Goal: Information Seeking & Learning: Check status

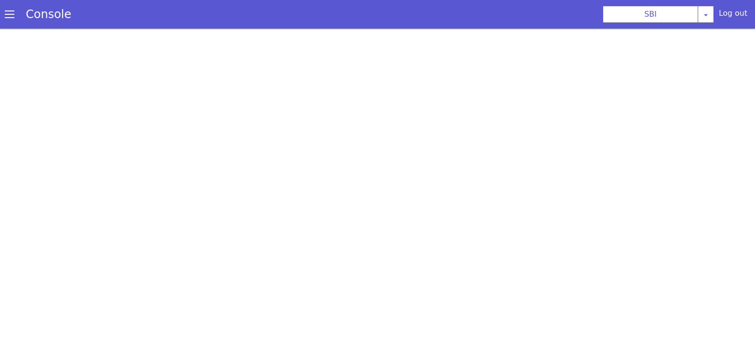
scroll to position [2, 0]
select select "TRANSFER"
select select "en"
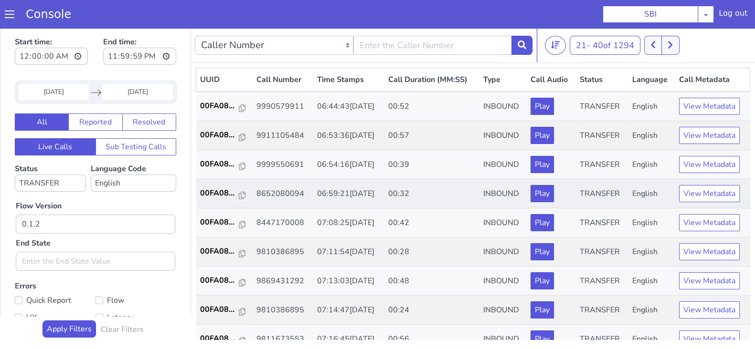
scroll to position [0, 0]
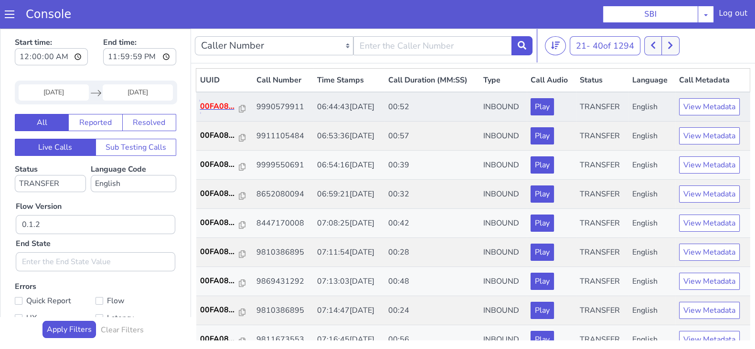
click at [212, 102] on p "00FA08..." at bounding box center [219, 106] width 39 height 11
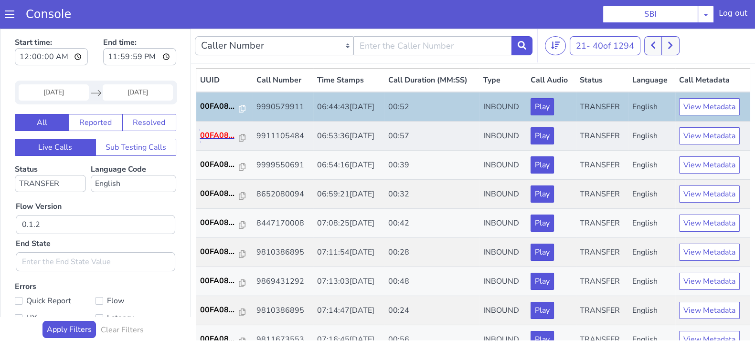
click at [215, 134] on p "00FA08..." at bounding box center [219, 135] width 39 height 11
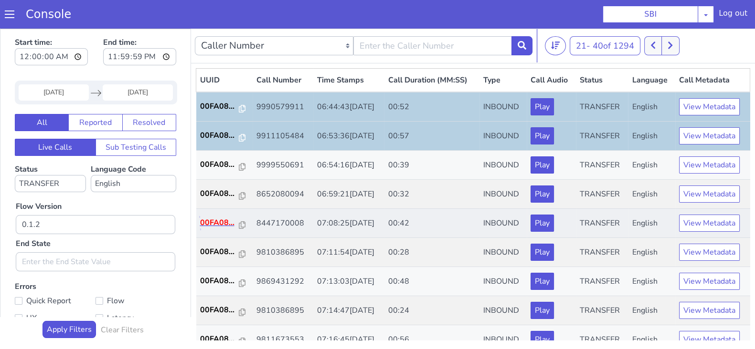
click at [208, 221] on p "00FA08..." at bounding box center [219, 222] width 39 height 11
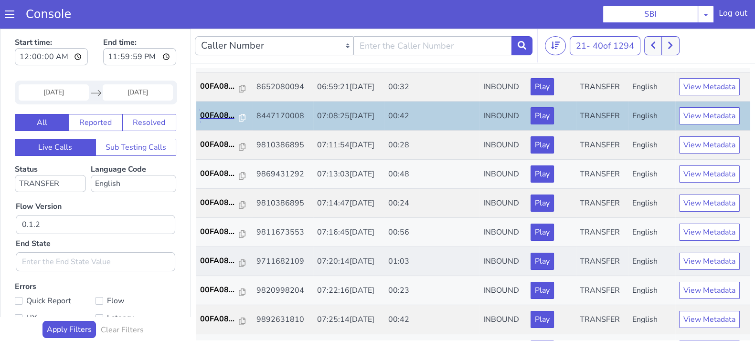
scroll to position [119, 0]
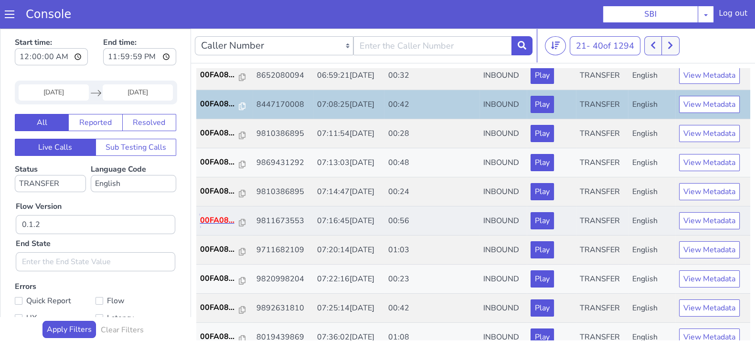
click at [220, 217] on p "00FA08..." at bounding box center [219, 220] width 39 height 11
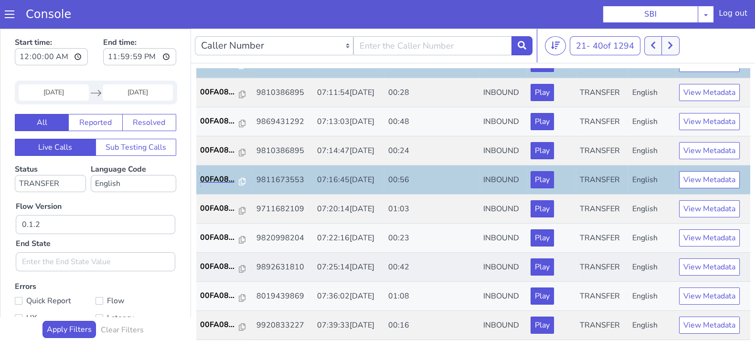
scroll to position [179, 0]
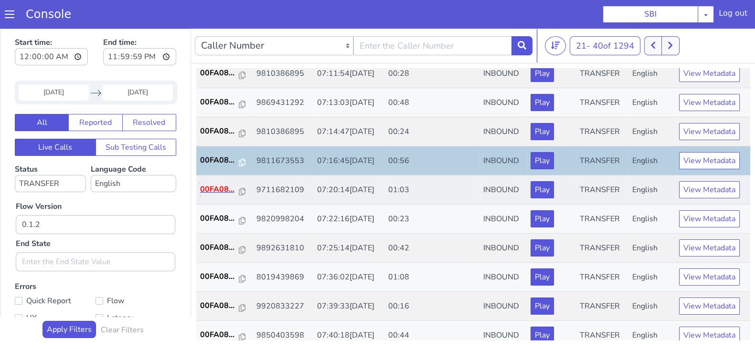
click at [212, 187] on p "00FA08..." at bounding box center [219, 189] width 39 height 11
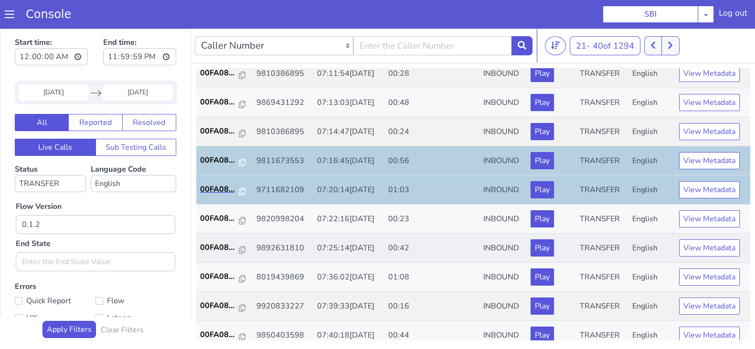
scroll to position [238, 0]
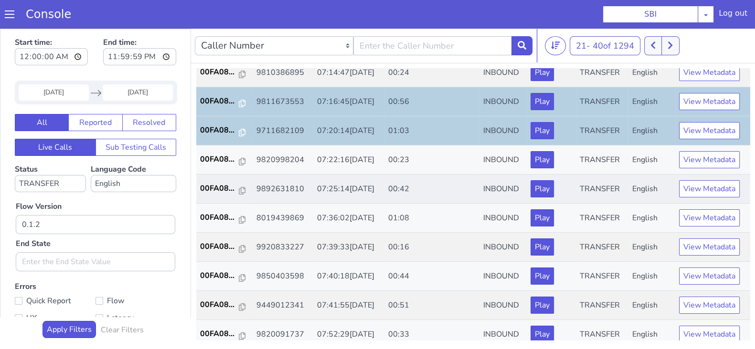
click at [216, 180] on td "00FA08..." at bounding box center [224, 189] width 56 height 29
click at [216, 185] on p "00FA08..." at bounding box center [219, 188] width 39 height 11
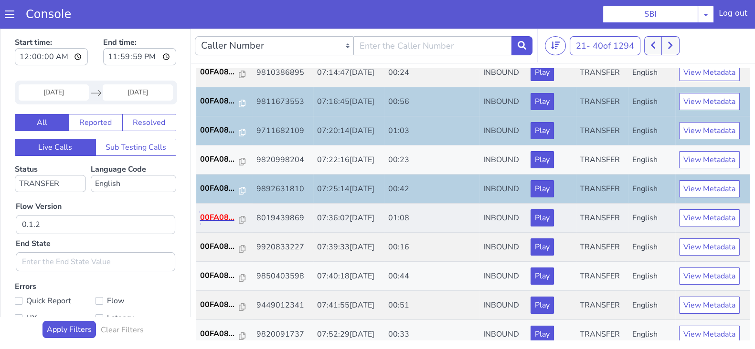
click at [211, 217] on p "00FA08..." at bounding box center [219, 217] width 39 height 11
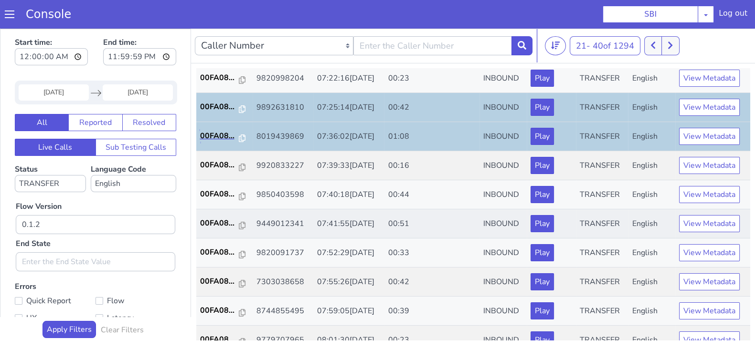
scroll to position [332, 0]
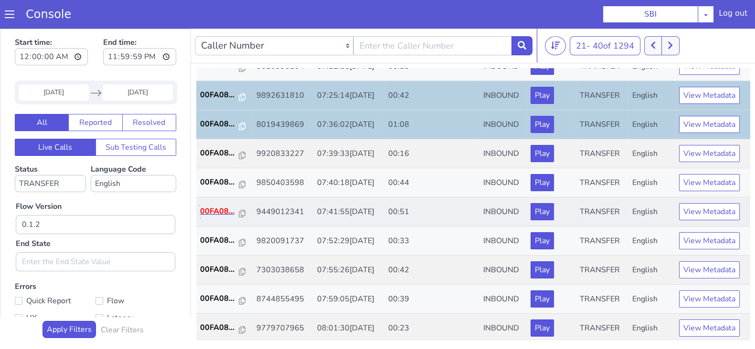
click at [215, 207] on p "00FA08..." at bounding box center [219, 211] width 39 height 11
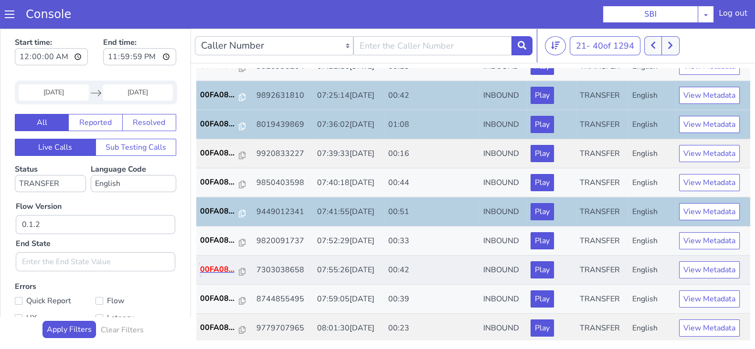
click at [214, 267] on p "00FA08..." at bounding box center [219, 269] width 39 height 11
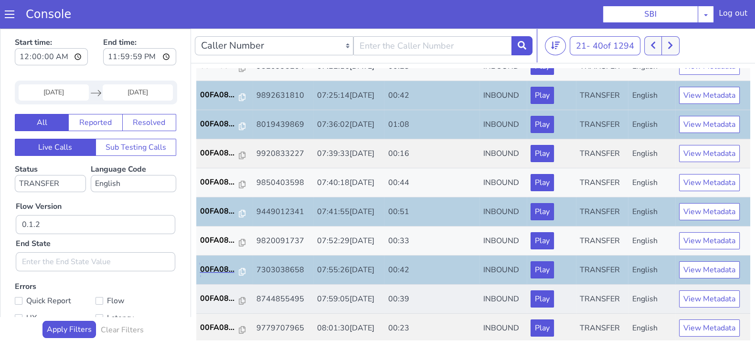
scroll to position [2, 0]
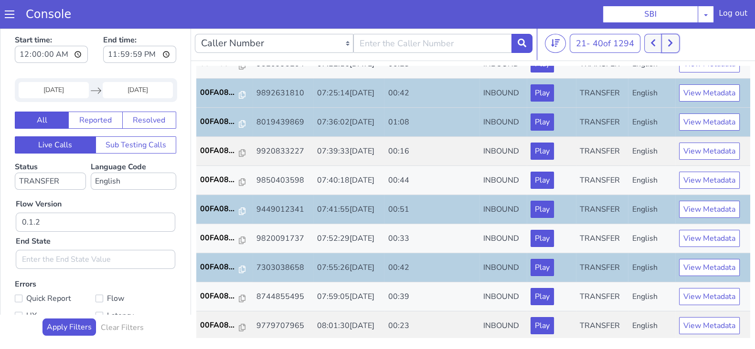
click at [673, 39] on icon at bounding box center [669, 43] width 5 height 9
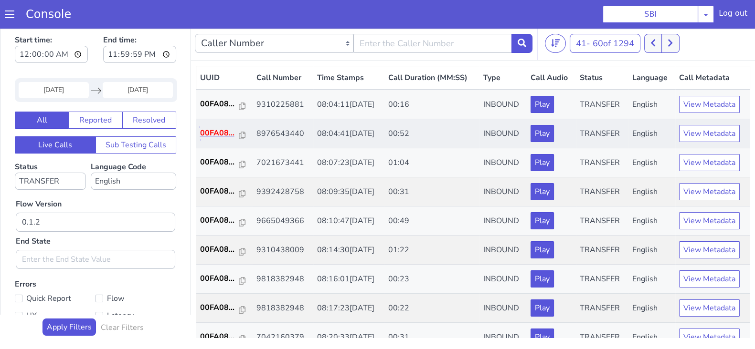
click at [202, 135] on p "00FA08..." at bounding box center [219, 132] width 39 height 11
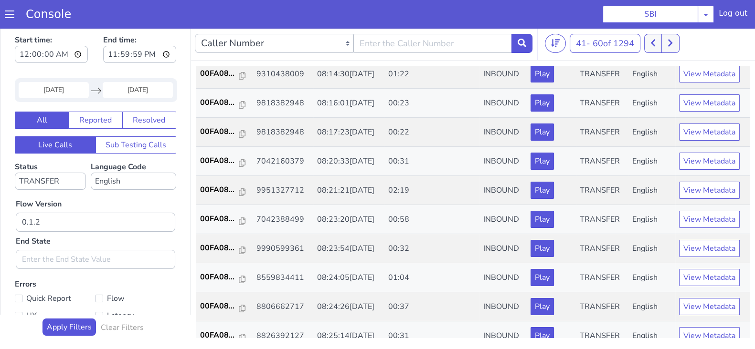
scroll to position [59, 0]
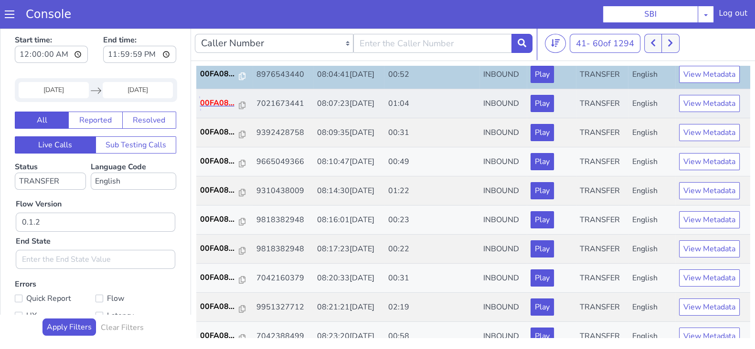
click at [221, 105] on p "00FA08..." at bounding box center [219, 102] width 39 height 11
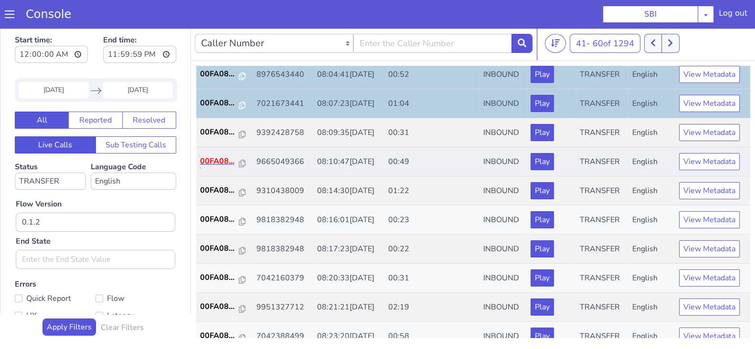
click at [213, 162] on p "00FA08..." at bounding box center [219, 161] width 39 height 11
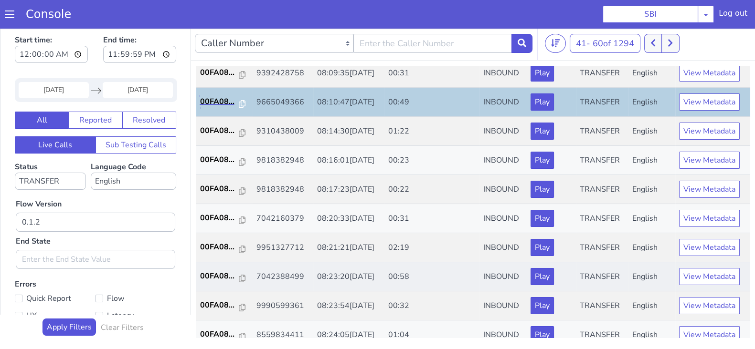
scroll to position [179, 0]
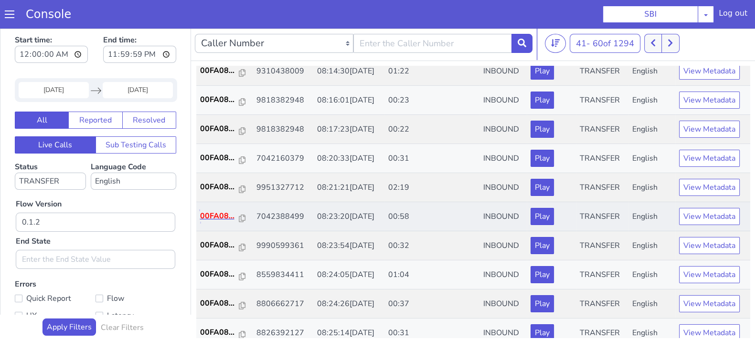
click at [220, 219] on p "00FA08..." at bounding box center [219, 216] width 39 height 11
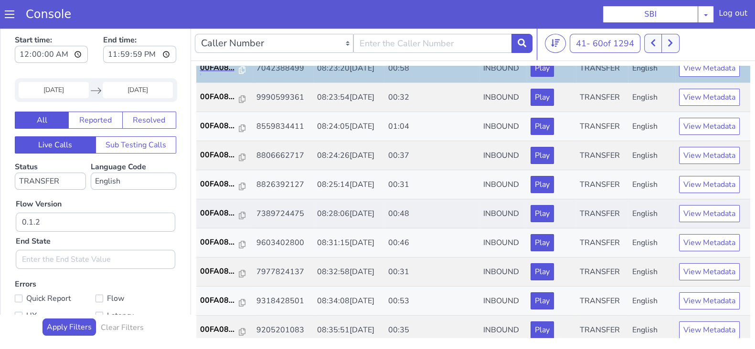
scroll to position [332, 0]
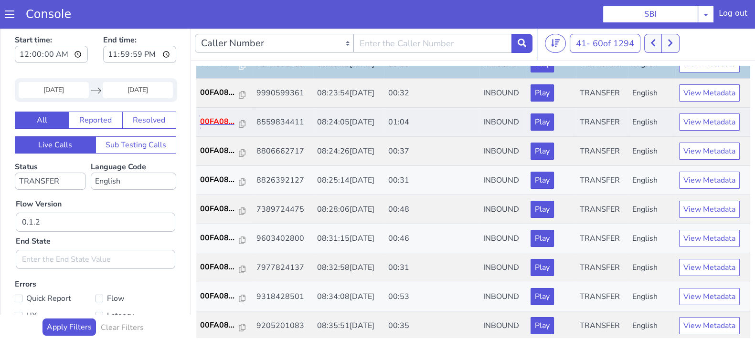
click at [215, 125] on p "00FA08..." at bounding box center [219, 121] width 39 height 11
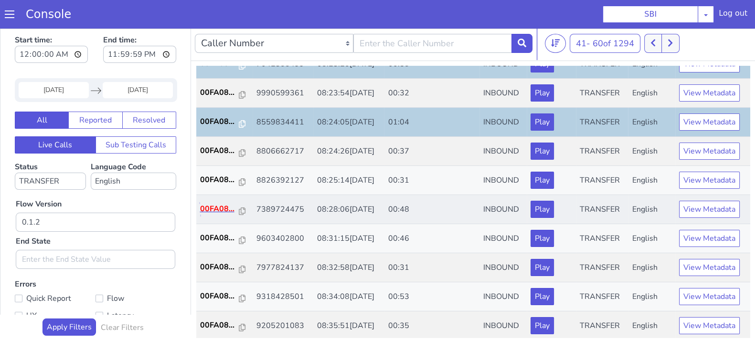
click at [211, 210] on p "00FA08..." at bounding box center [219, 208] width 39 height 11
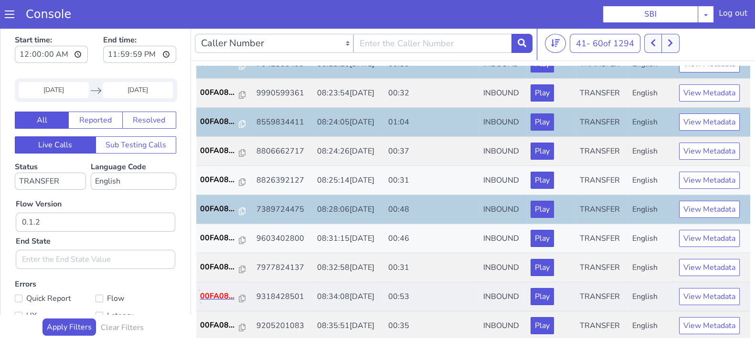
click at [216, 295] on p "00FA08..." at bounding box center [219, 296] width 39 height 11
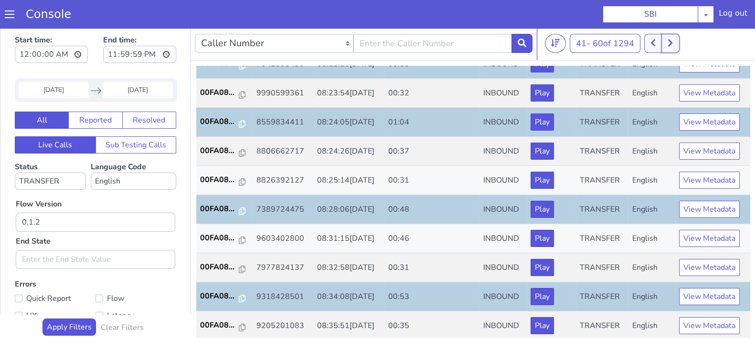
click at [675, 49] on button at bounding box center [670, 43] width 18 height 19
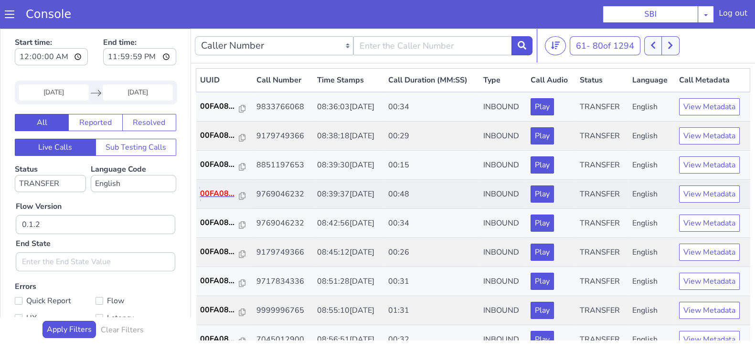
click at [215, 192] on p "00FA08..." at bounding box center [219, 193] width 39 height 11
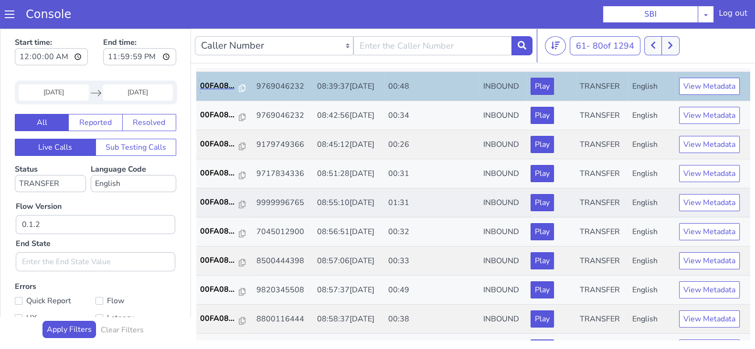
scroll to position [119, 0]
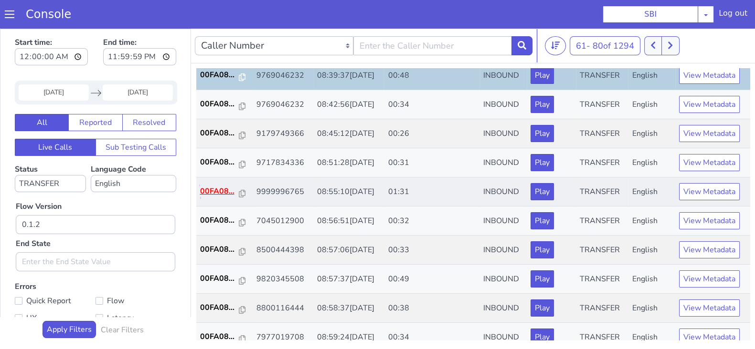
click at [208, 192] on p "00FA08..." at bounding box center [219, 191] width 39 height 11
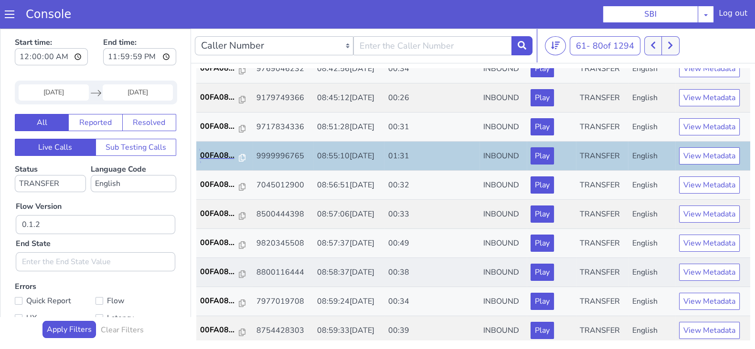
scroll to position [179, 0]
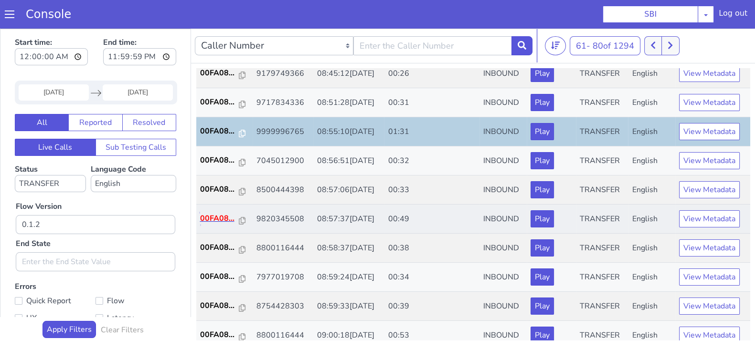
click at [211, 221] on p "00FA08..." at bounding box center [219, 218] width 39 height 11
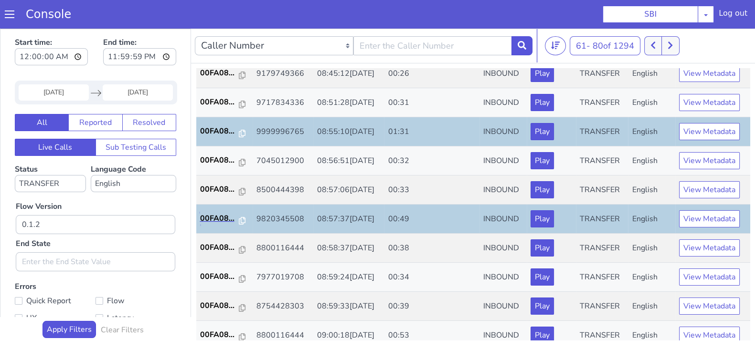
scroll to position [332, 0]
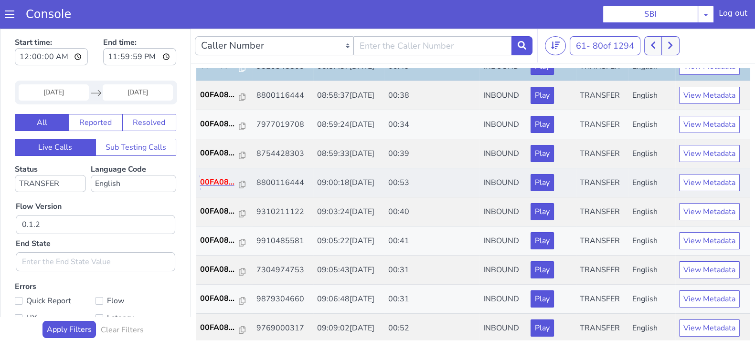
click at [213, 184] on p "00FA08..." at bounding box center [219, 182] width 39 height 11
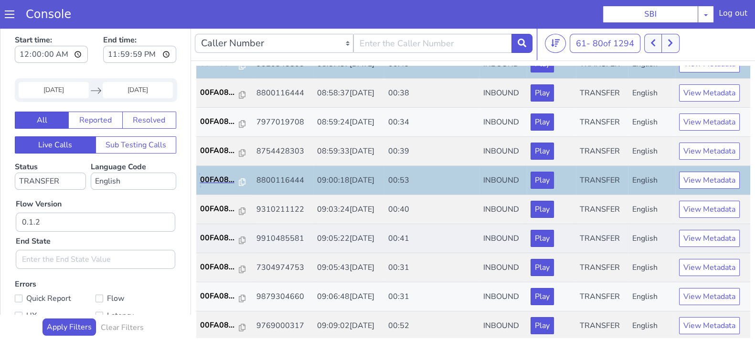
scroll to position [2, 0]
click at [205, 236] on p "00FA08..." at bounding box center [219, 238] width 39 height 11
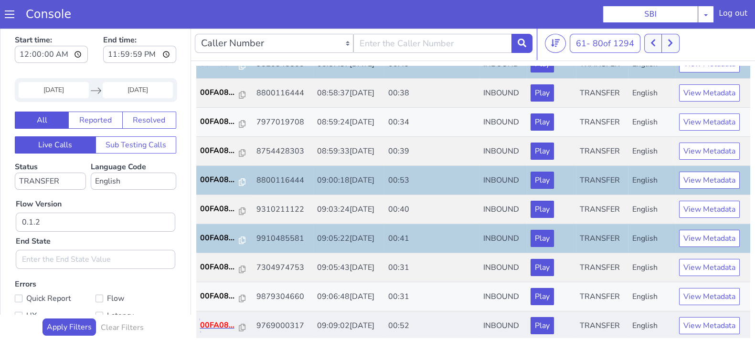
click at [215, 321] on p "00FA08..." at bounding box center [219, 325] width 39 height 11
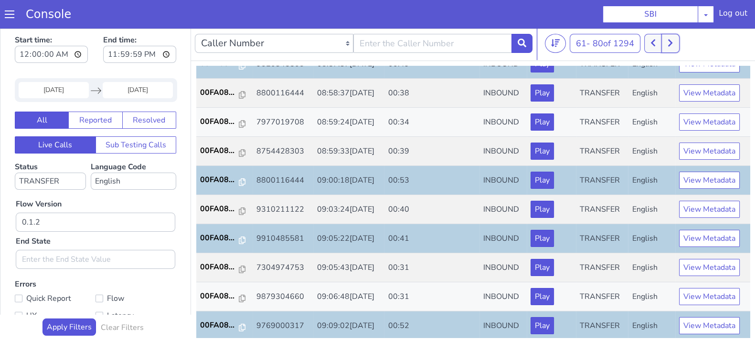
click at [673, 46] on icon at bounding box center [669, 43] width 5 height 9
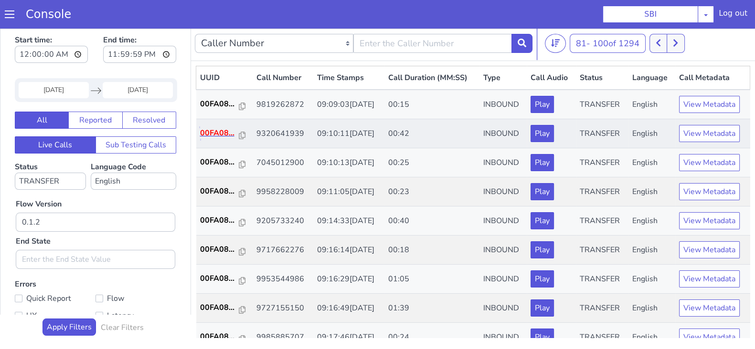
click at [205, 129] on p "00FA08..." at bounding box center [219, 132] width 39 height 11
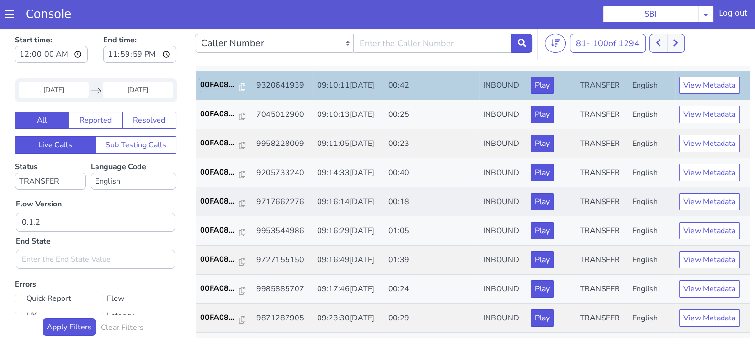
scroll to position [59, 0]
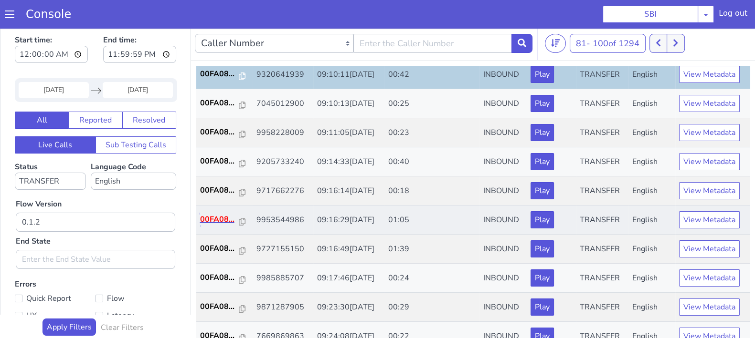
click at [210, 214] on p "00FA08..." at bounding box center [219, 219] width 39 height 11
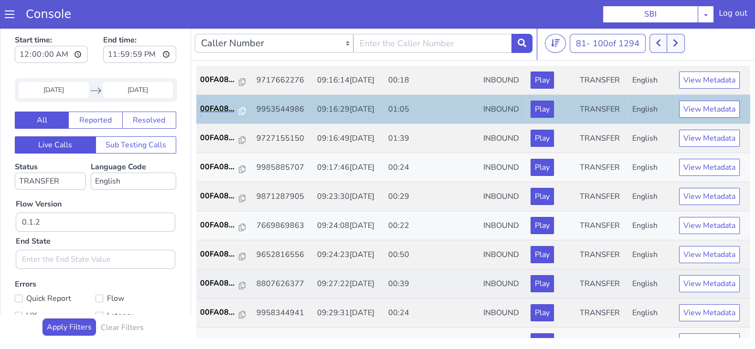
scroll to position [179, 0]
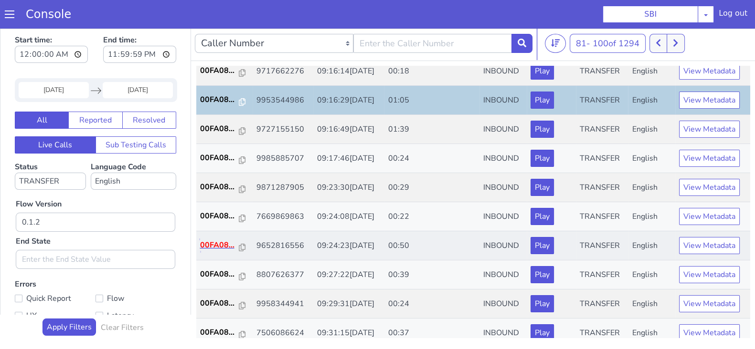
click at [218, 240] on p "00FA08..." at bounding box center [219, 245] width 39 height 11
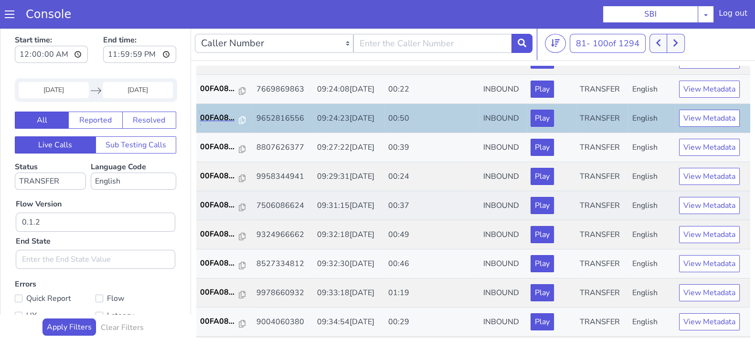
scroll to position [332, 0]
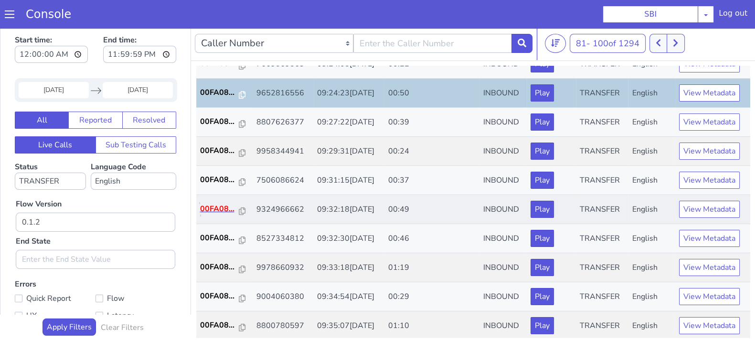
click at [223, 210] on p "00FA08..." at bounding box center [219, 208] width 39 height 11
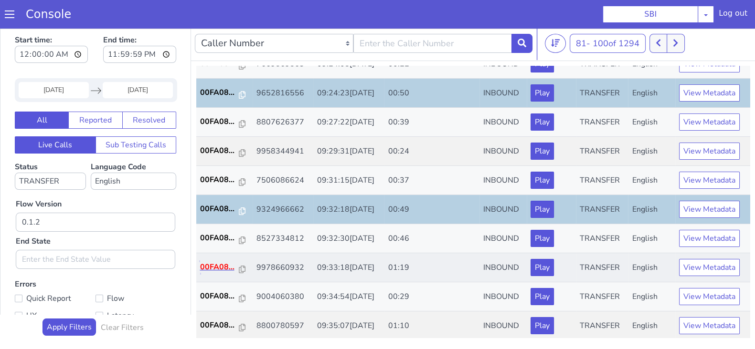
click at [211, 262] on p "00FA08..." at bounding box center [219, 267] width 39 height 11
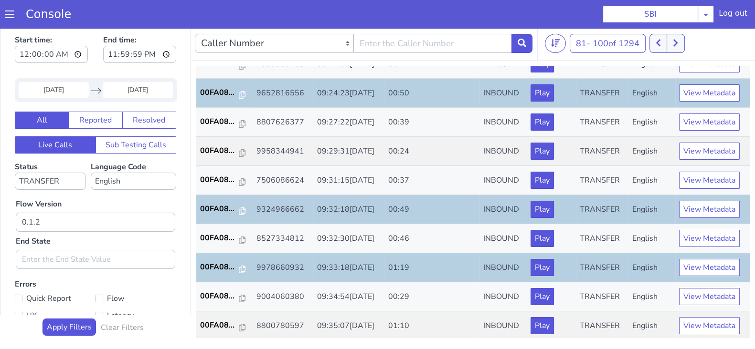
click at [51, 92] on input "06 Aug 2025" at bounding box center [54, 90] width 70 height 16
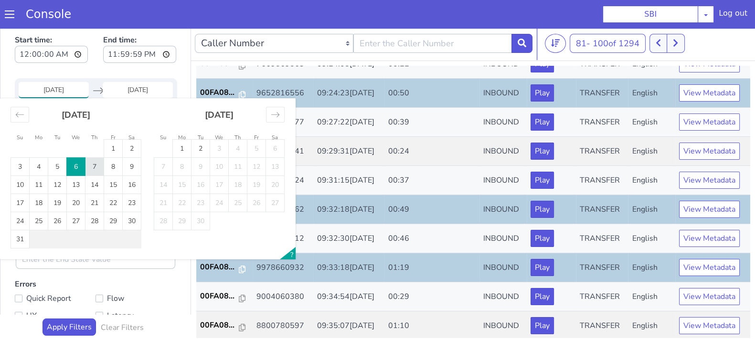
click at [92, 167] on td "7" at bounding box center [94, 167] width 19 height 18
type input "07 Aug 2025"
click at [127, 89] on input "End Date" at bounding box center [138, 90] width 70 height 16
click at [96, 164] on td "7" at bounding box center [94, 167] width 19 height 18
type input "07 Aug 2025"
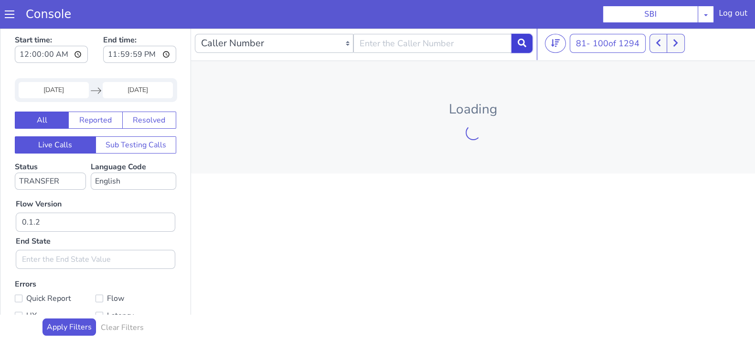
click at [524, 44] on icon at bounding box center [522, 43] width 9 height 9
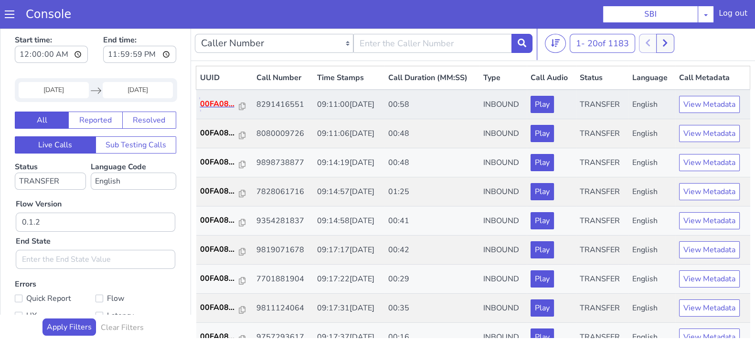
click at [205, 102] on p "00FA08..." at bounding box center [219, 103] width 39 height 11
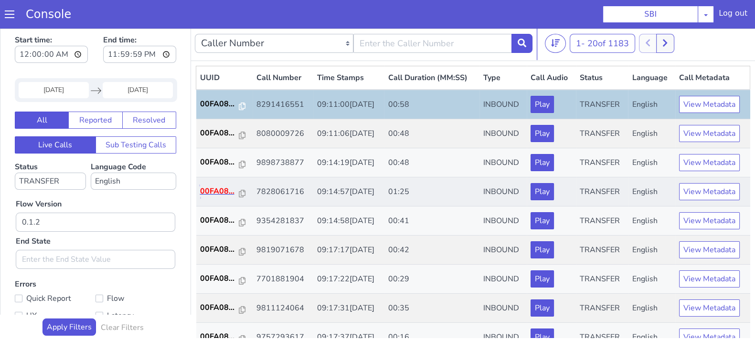
click at [223, 194] on p "00FA08..." at bounding box center [219, 191] width 39 height 11
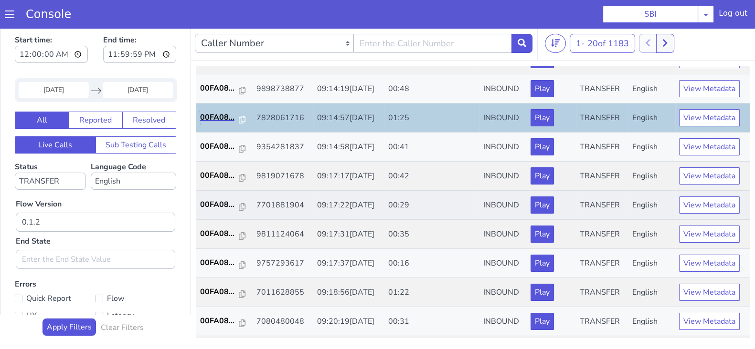
scroll to position [119, 0]
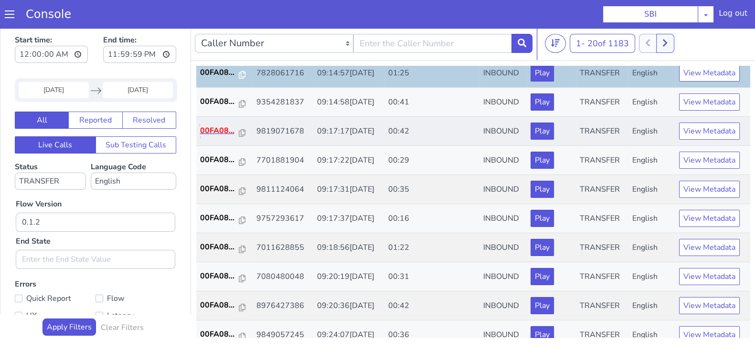
click at [226, 128] on p "00FA08..." at bounding box center [219, 130] width 39 height 11
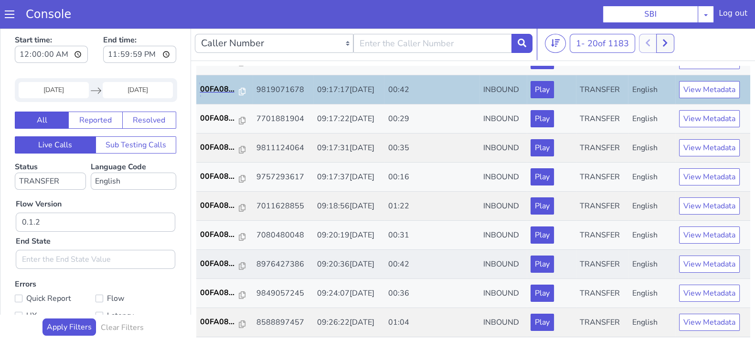
scroll to position [179, 0]
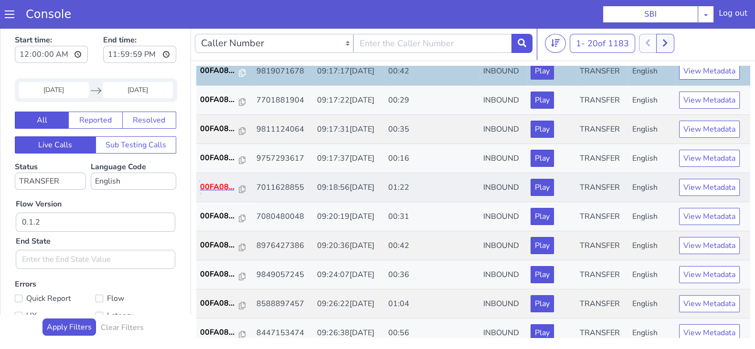
click at [220, 189] on p "00FA08..." at bounding box center [219, 186] width 39 height 11
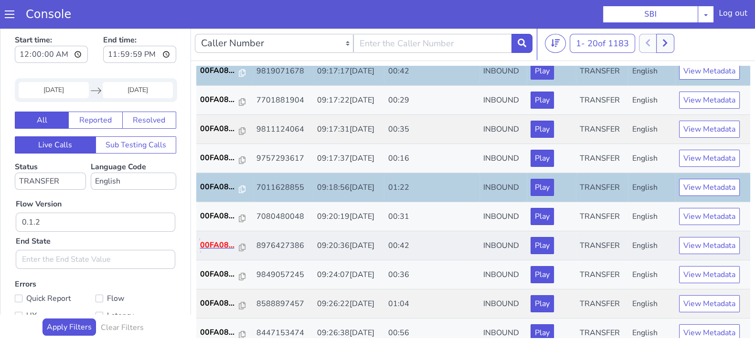
click at [222, 242] on p "00FA08..." at bounding box center [219, 245] width 39 height 11
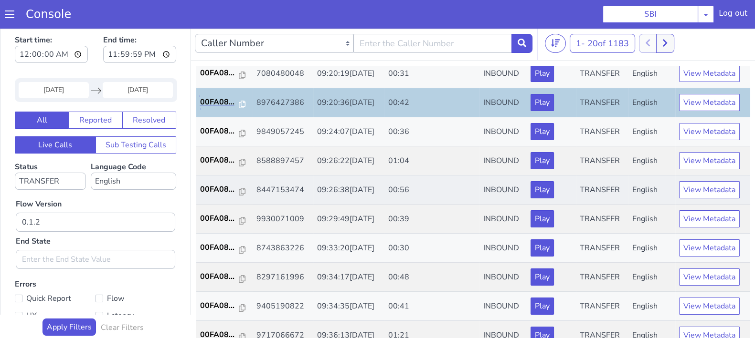
scroll to position [332, 0]
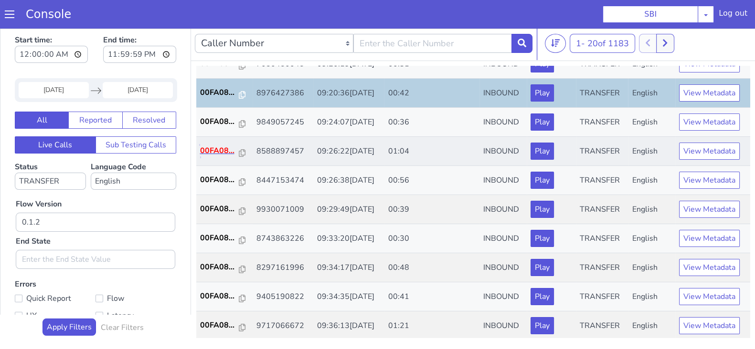
click at [219, 147] on p "00FA08..." at bounding box center [219, 150] width 39 height 11
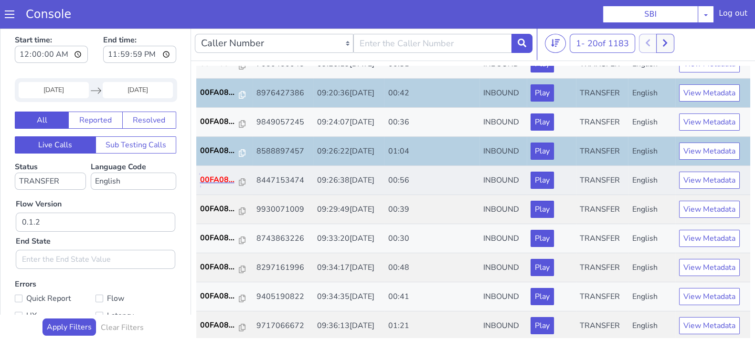
click at [215, 175] on p "00FA08..." at bounding box center [219, 179] width 39 height 11
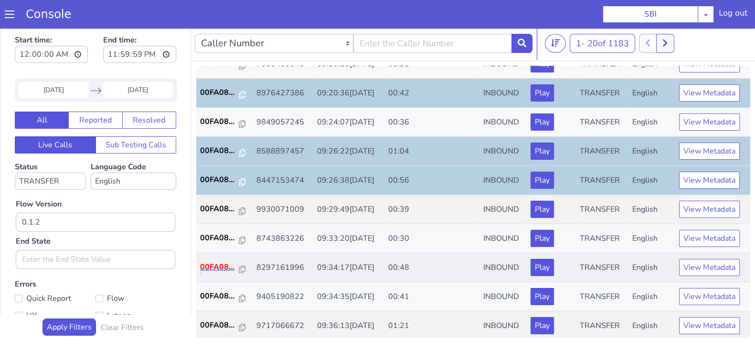
click at [221, 265] on p "00FA08..." at bounding box center [219, 267] width 39 height 11
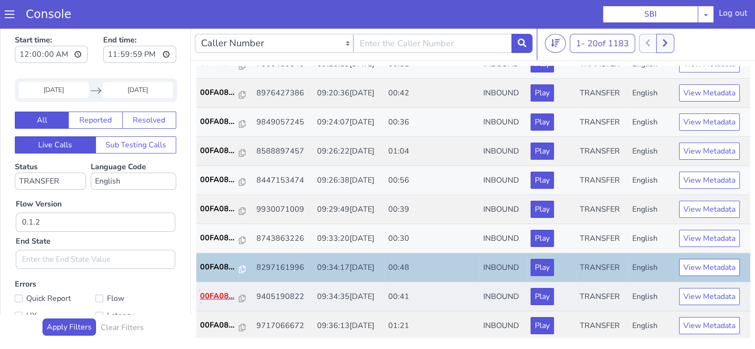
click at [212, 292] on p "00FA08..." at bounding box center [219, 296] width 39 height 11
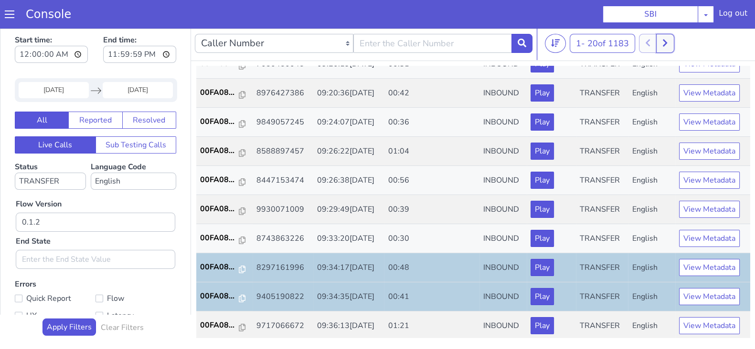
click at [667, 41] on icon at bounding box center [665, 43] width 4 height 7
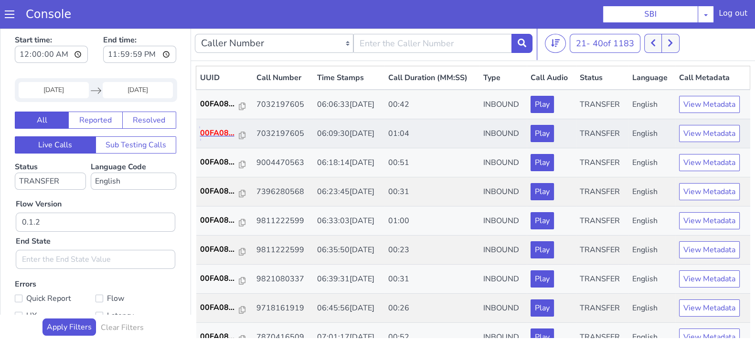
click at [211, 135] on p "00FA08..." at bounding box center [219, 132] width 39 height 11
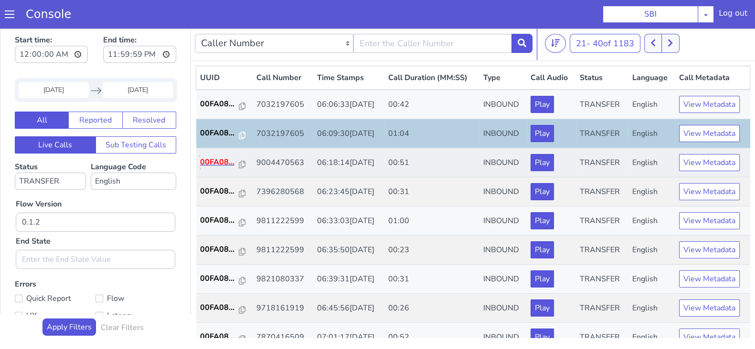
click at [210, 163] on p "00FA08..." at bounding box center [219, 162] width 39 height 11
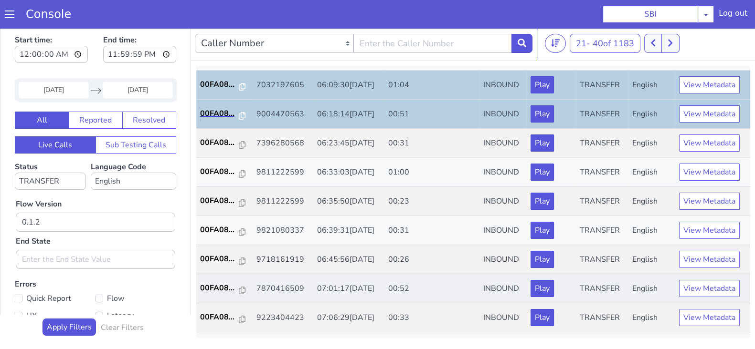
scroll to position [59, 0]
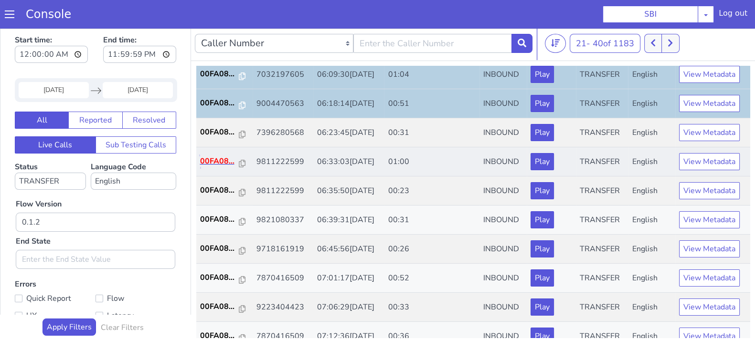
click at [216, 163] on p "00FA08..." at bounding box center [219, 161] width 39 height 11
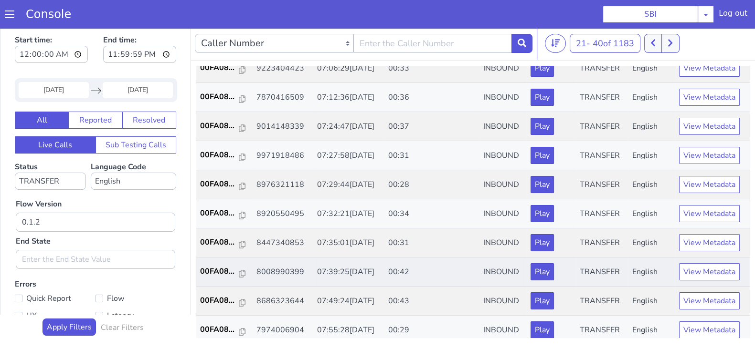
scroll to position [332, 0]
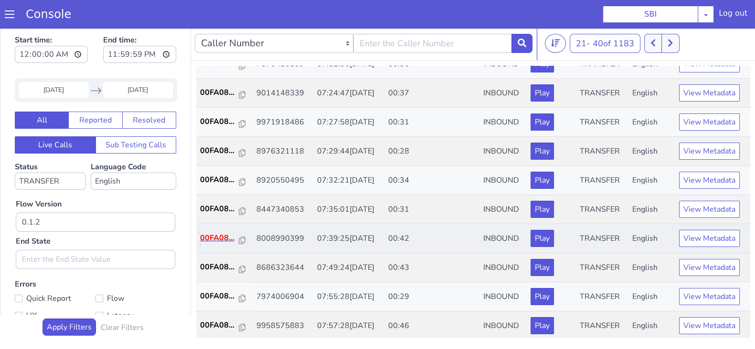
click at [224, 234] on p "00FA08..." at bounding box center [219, 238] width 39 height 11
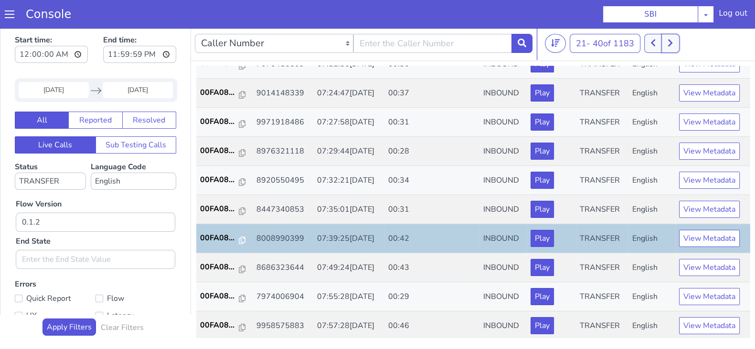
click at [670, 47] on button at bounding box center [670, 43] width 18 height 19
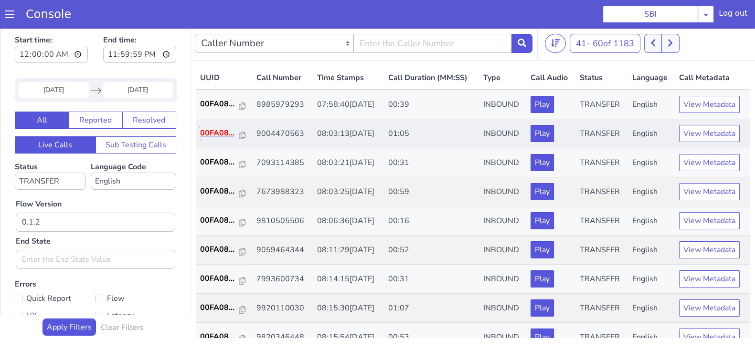
click at [222, 129] on p "00FA08..." at bounding box center [219, 132] width 39 height 11
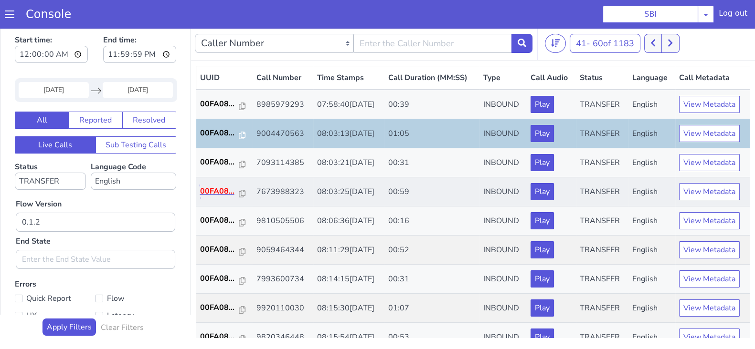
click at [203, 189] on p "00FA08..." at bounding box center [219, 191] width 39 height 11
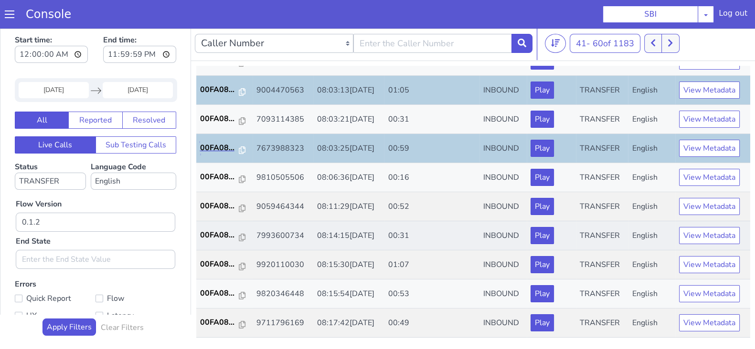
scroll to position [59, 0]
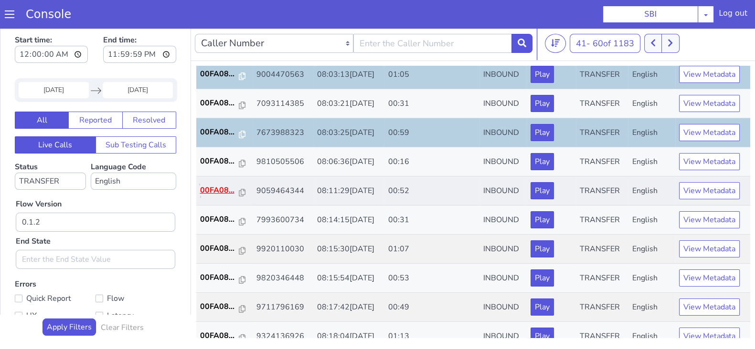
click at [222, 192] on p "00FA08..." at bounding box center [219, 190] width 39 height 11
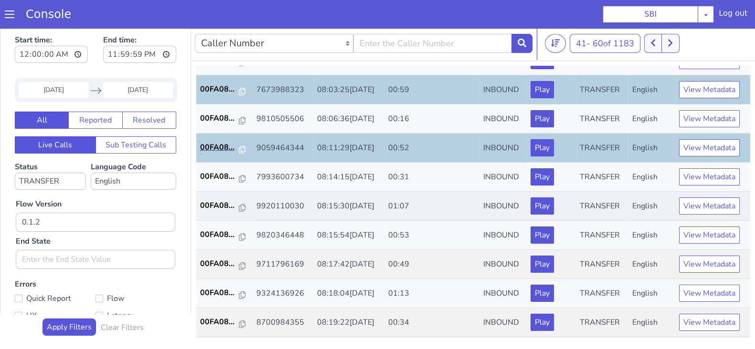
scroll to position [119, 0]
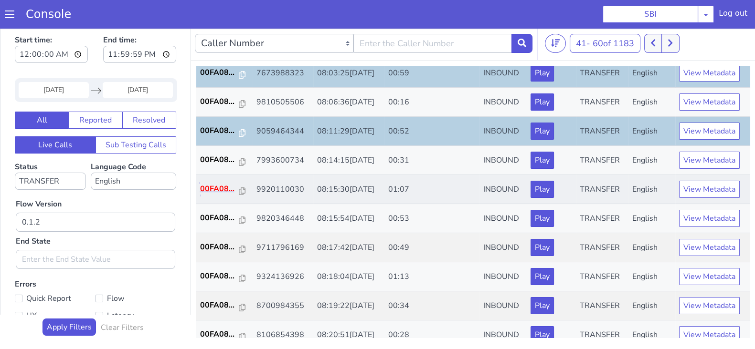
click at [222, 185] on p "00FA08..." at bounding box center [219, 188] width 39 height 11
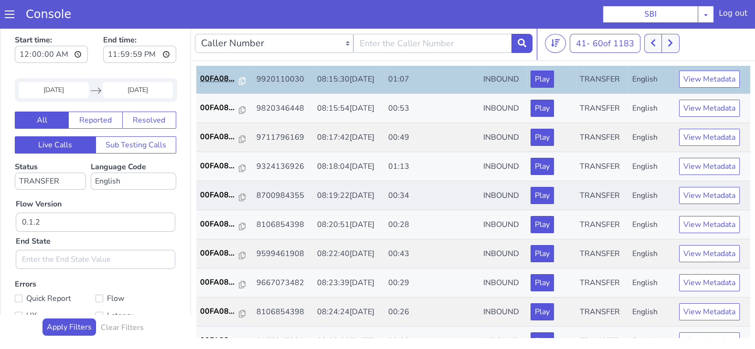
scroll to position [238, 0]
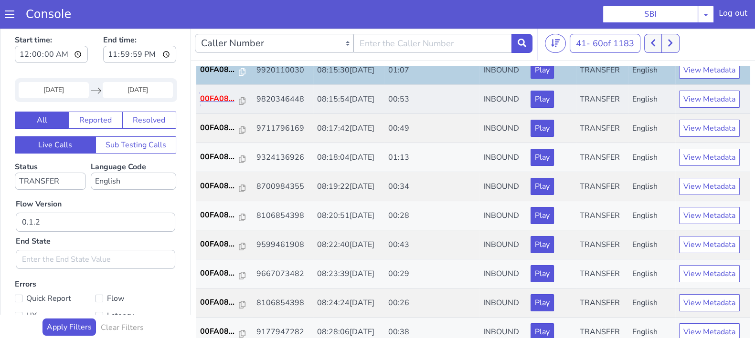
click at [203, 94] on p "00FA08..." at bounding box center [219, 98] width 39 height 11
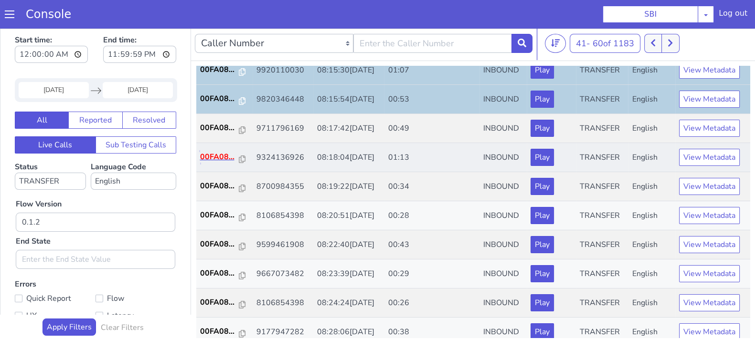
click at [212, 155] on p "00FA08..." at bounding box center [219, 156] width 39 height 11
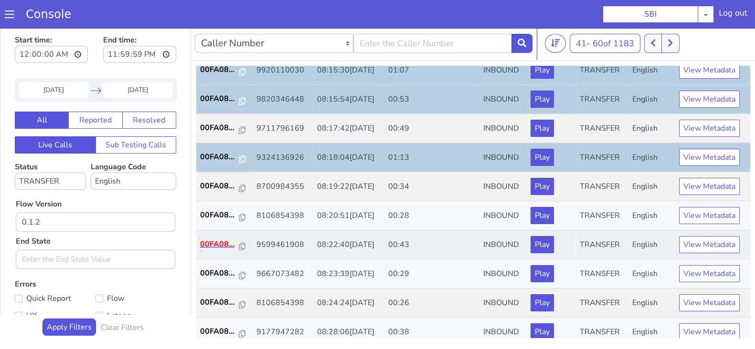
click at [220, 242] on p "00FA08..." at bounding box center [219, 244] width 39 height 11
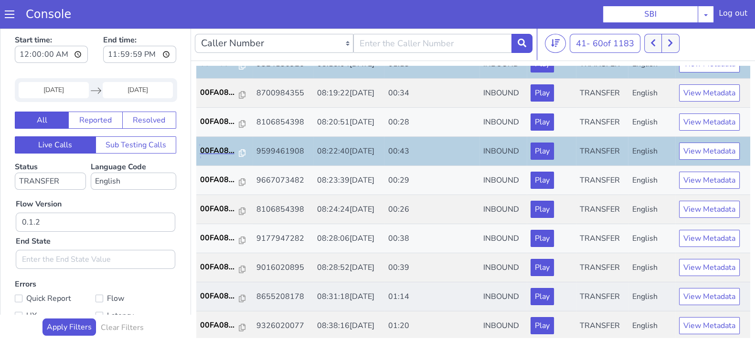
scroll to position [332, 0]
click at [209, 300] on td "00FA08..." at bounding box center [224, 297] width 56 height 29
click at [222, 291] on p "00FA08..." at bounding box center [219, 296] width 39 height 11
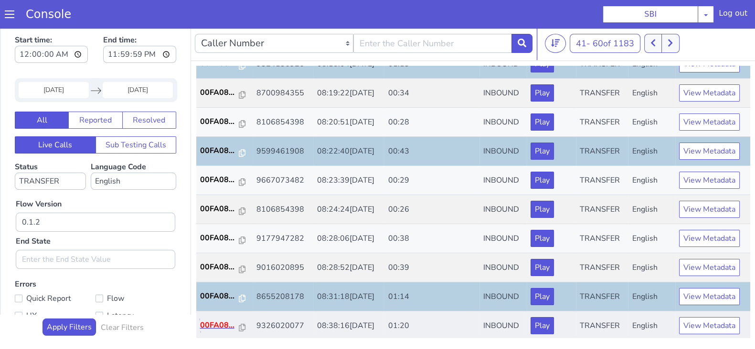
click at [217, 323] on p "00FA08..." at bounding box center [219, 325] width 39 height 11
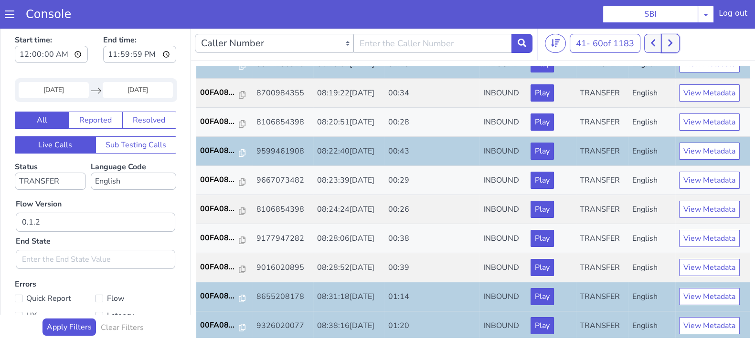
click at [668, 45] on button at bounding box center [670, 43] width 18 height 19
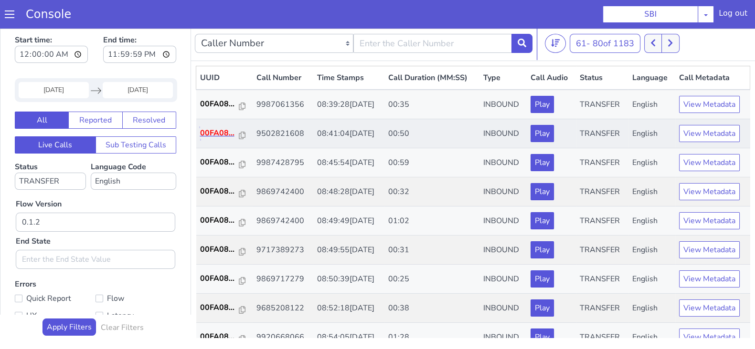
click at [202, 130] on p "00FA08..." at bounding box center [219, 132] width 39 height 11
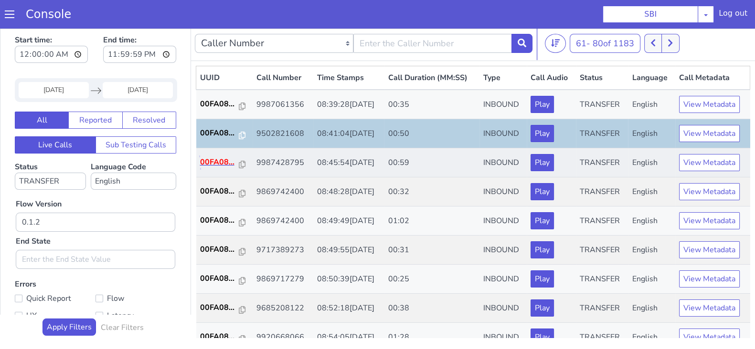
click at [221, 166] on p "00FA08..." at bounding box center [219, 162] width 39 height 11
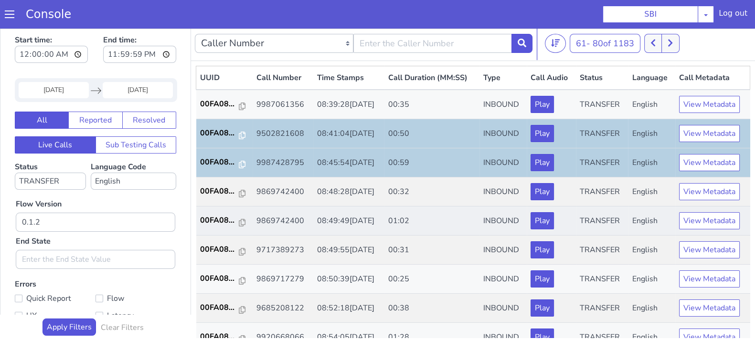
click at [215, 227] on td "00FA08..." at bounding box center [224, 221] width 56 height 29
click at [217, 220] on p "00FA08..." at bounding box center [219, 220] width 39 height 11
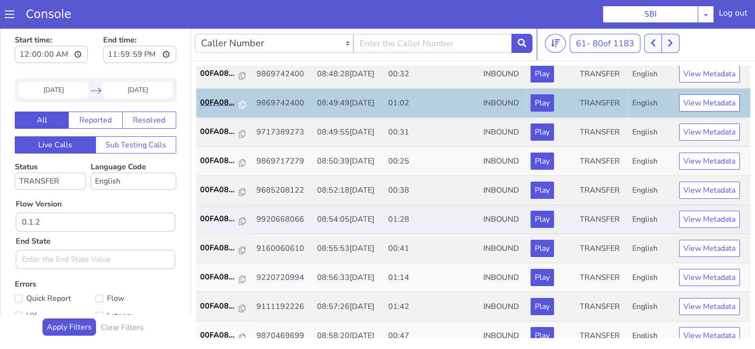
scroll to position [119, 0]
click at [222, 213] on p "00FA08..." at bounding box center [219, 217] width 39 height 11
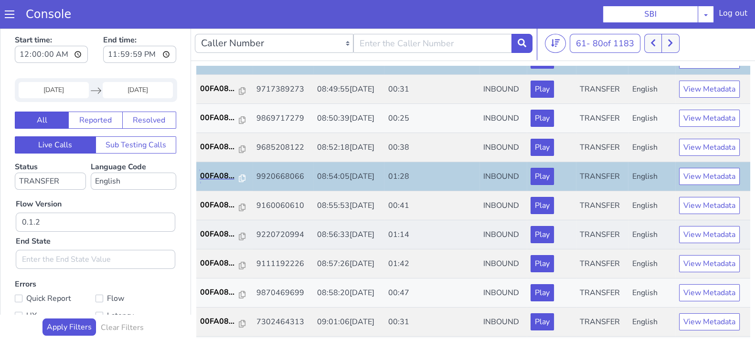
scroll to position [179, 0]
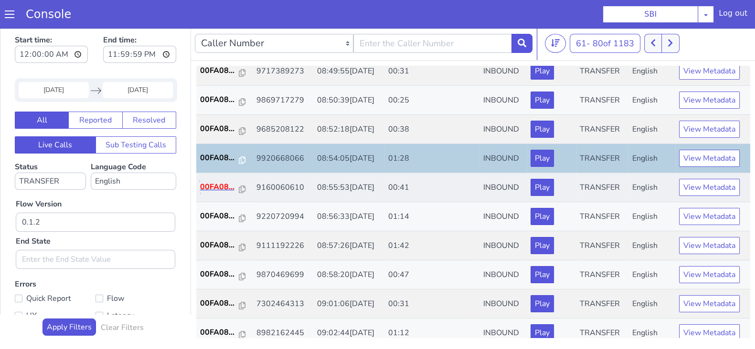
click at [220, 186] on p "00FA08..." at bounding box center [219, 186] width 39 height 11
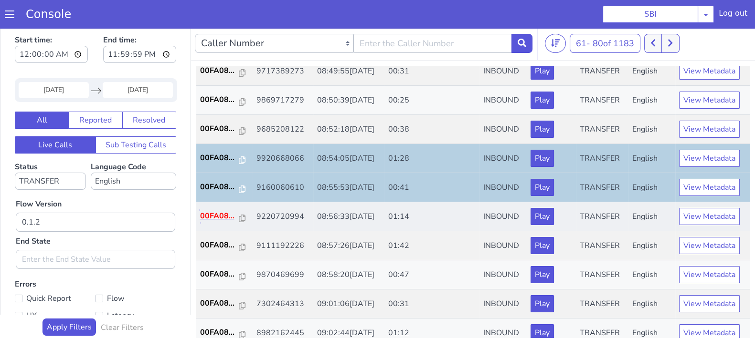
click at [218, 216] on p "00FA08..." at bounding box center [219, 216] width 39 height 11
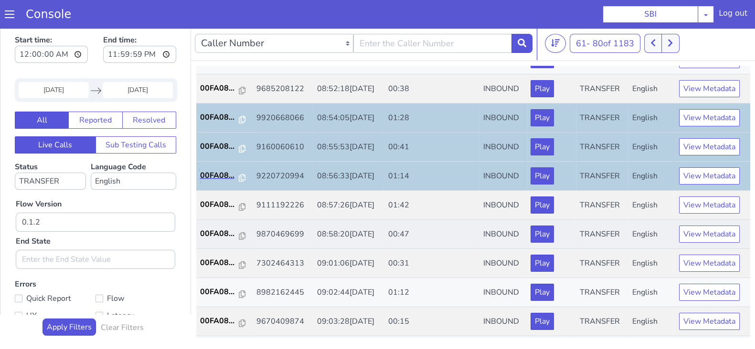
scroll to position [238, 0]
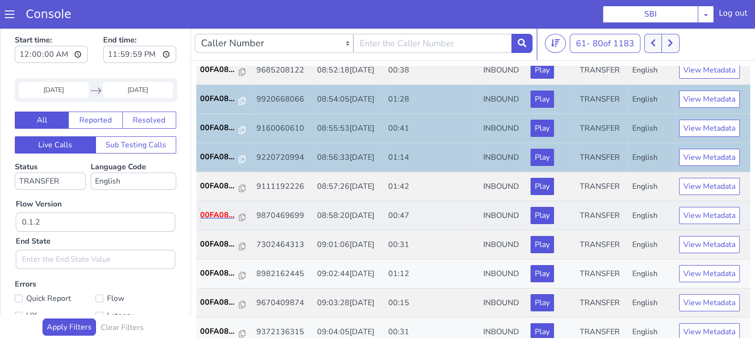
click at [215, 216] on p "00FA08..." at bounding box center [219, 215] width 39 height 11
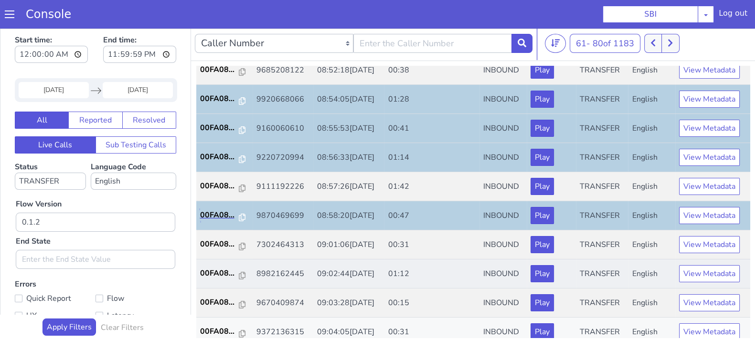
scroll to position [298, 0]
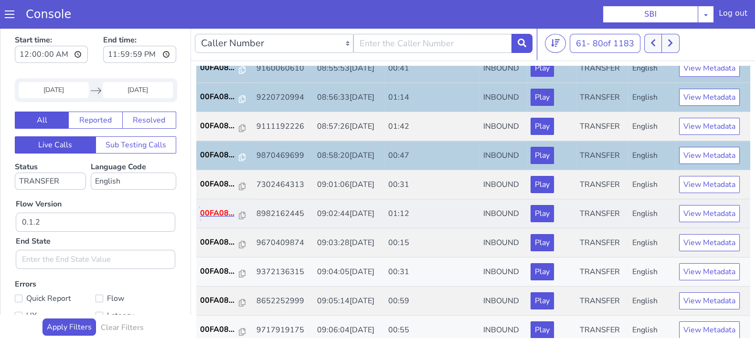
click at [221, 210] on p "00FA08..." at bounding box center [219, 213] width 39 height 11
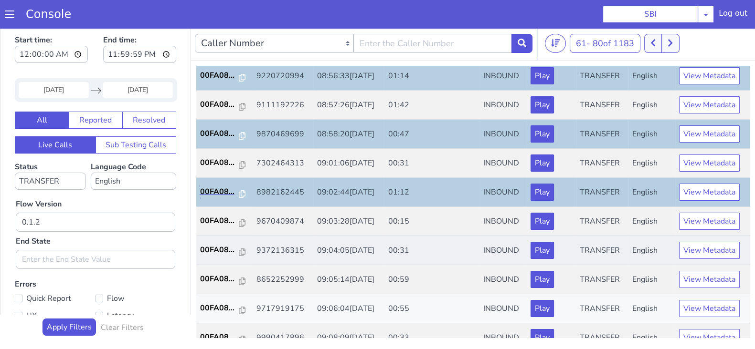
scroll to position [332, 0]
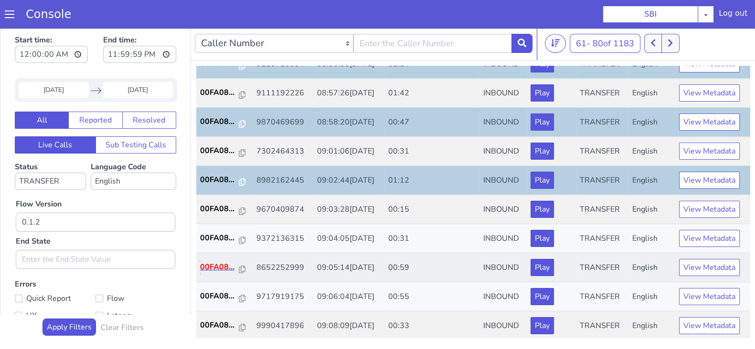
click at [222, 264] on p "00FA08..." at bounding box center [219, 267] width 39 height 11
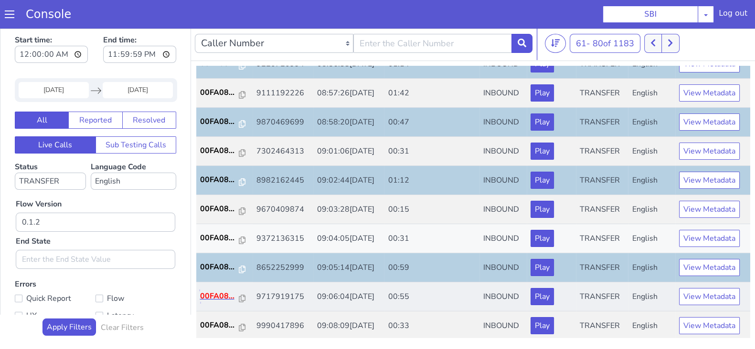
click at [212, 296] on p "00FA08..." at bounding box center [219, 296] width 39 height 11
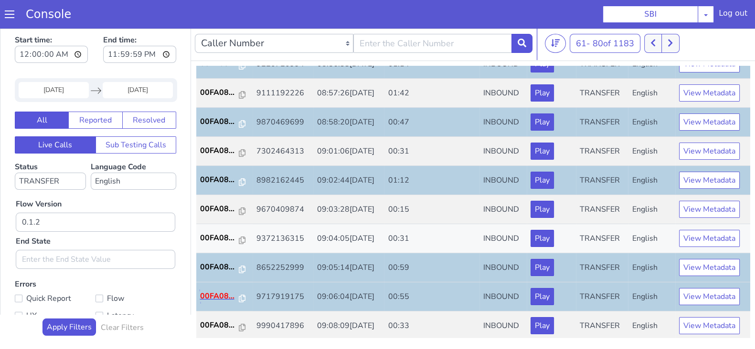
click at [209, 291] on p "00FA08..." at bounding box center [219, 296] width 39 height 11
click at [669, 44] on button at bounding box center [670, 43] width 18 height 19
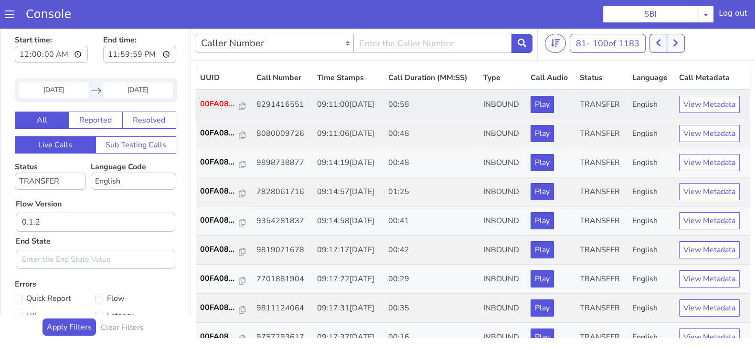
click at [225, 105] on p "00FA08..." at bounding box center [219, 103] width 39 height 11
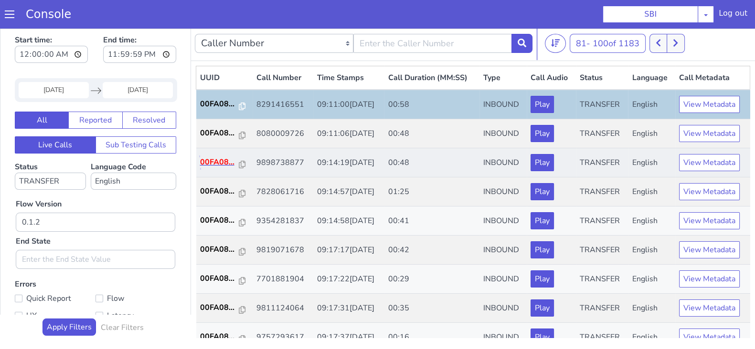
click at [201, 157] on p "00FA08..." at bounding box center [219, 162] width 39 height 11
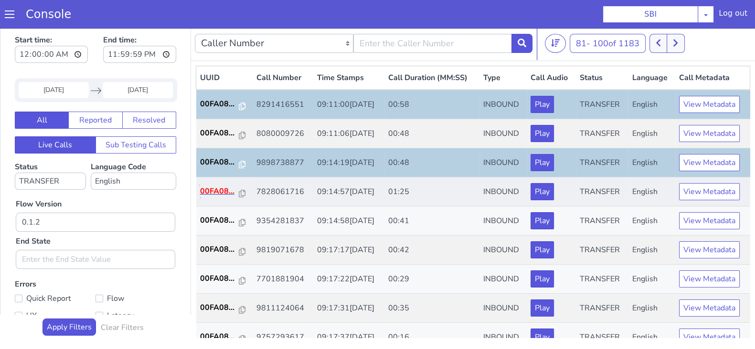
click at [215, 190] on p "00FA08..." at bounding box center [219, 191] width 39 height 11
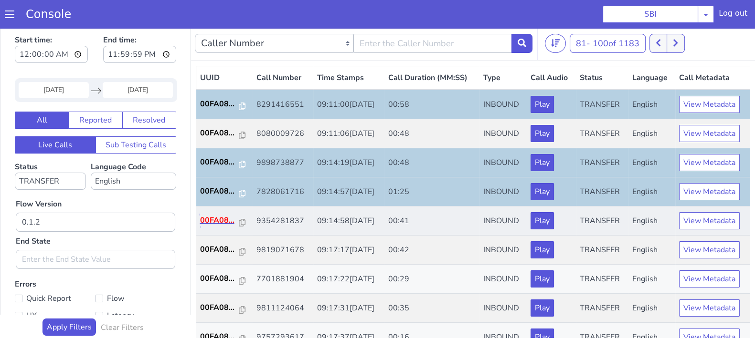
click at [212, 218] on p "00FA08..." at bounding box center [219, 220] width 39 height 11
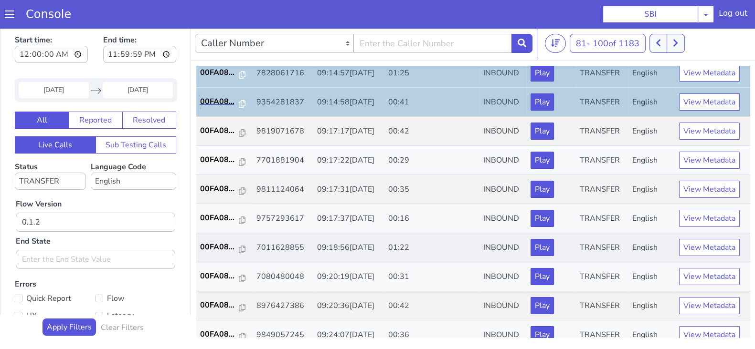
scroll to position [179, 0]
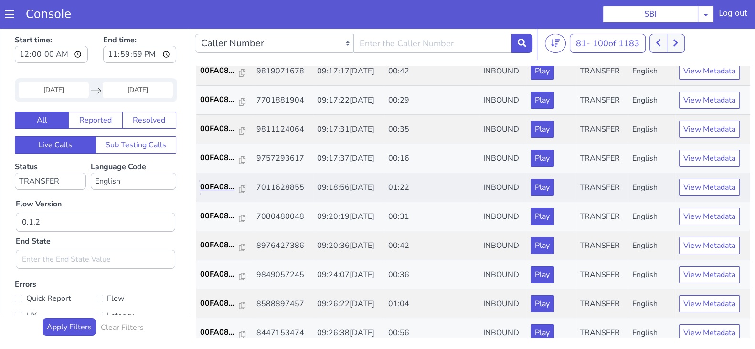
click at [215, 181] on p "00FA08..." at bounding box center [219, 186] width 39 height 11
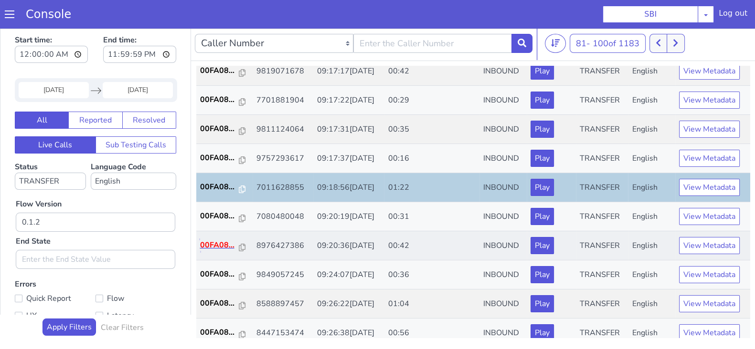
click at [217, 240] on p "00FA08..." at bounding box center [219, 245] width 39 height 11
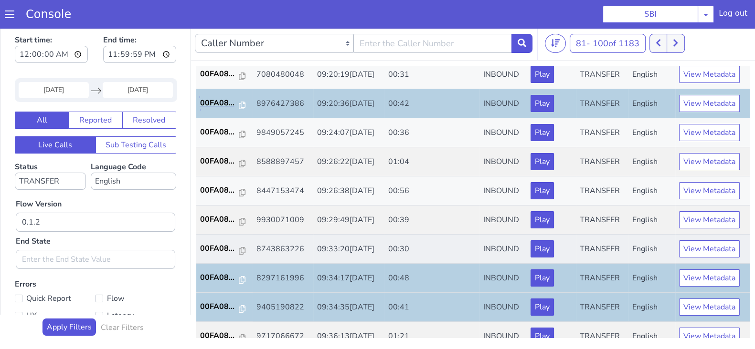
scroll to position [332, 0]
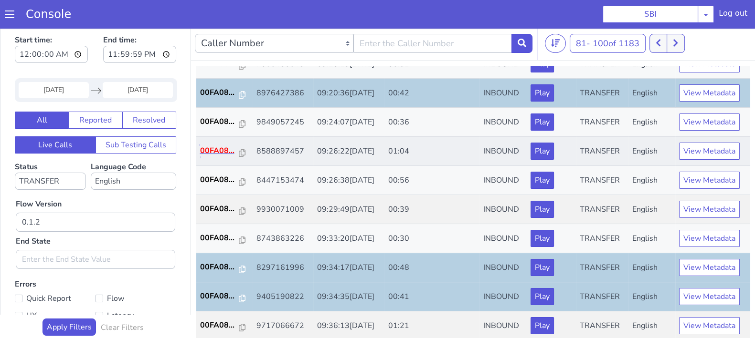
click at [207, 149] on p "00FA08..." at bounding box center [219, 150] width 39 height 11
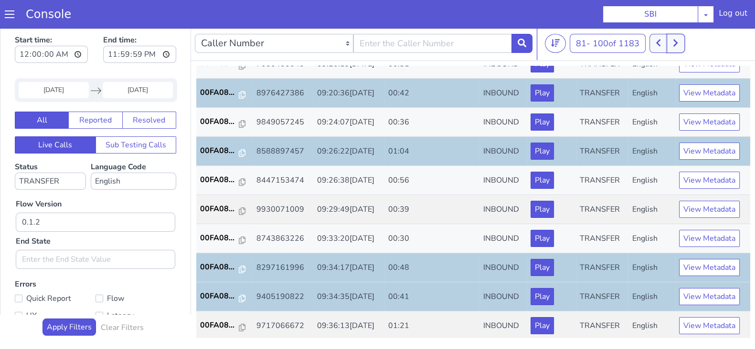
click at [679, 47] on button at bounding box center [675, 43] width 18 height 19
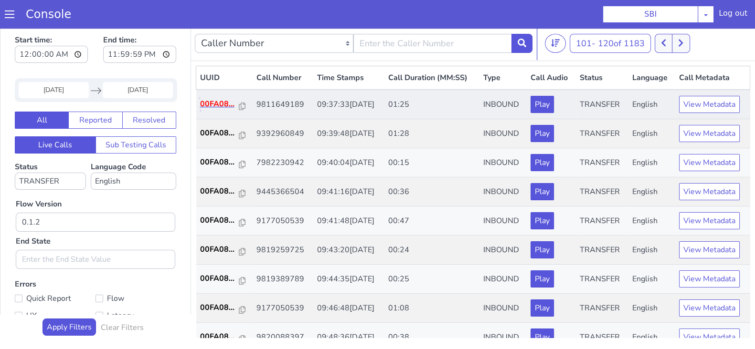
click at [221, 102] on p "00FA08..." at bounding box center [219, 103] width 39 height 11
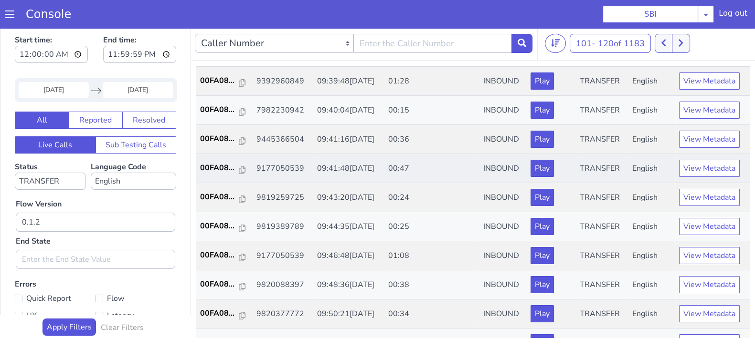
scroll to position [59, 0]
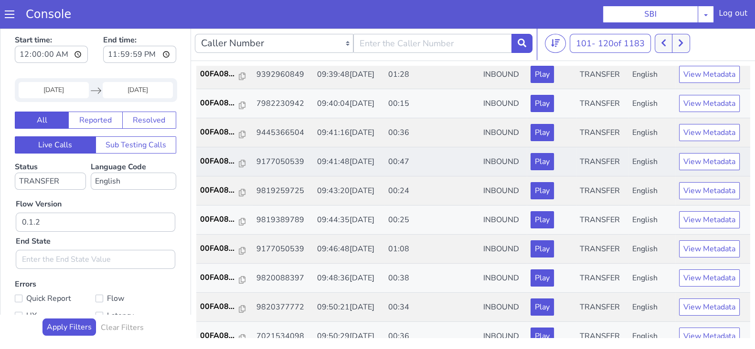
click at [217, 152] on td "00FA08..." at bounding box center [224, 162] width 56 height 29
click at [217, 157] on p "00FA08..." at bounding box center [219, 161] width 39 height 11
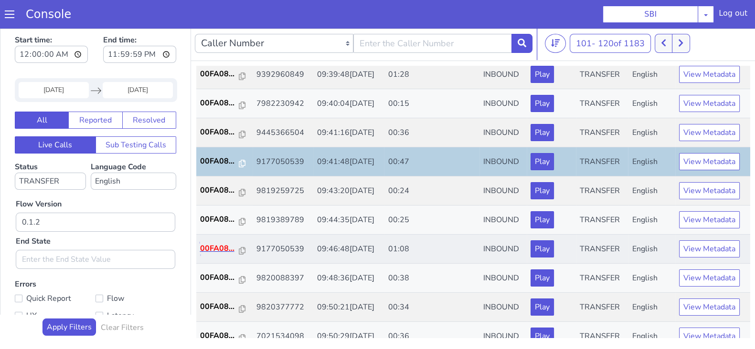
click at [223, 246] on p "00FA08..." at bounding box center [219, 248] width 39 height 11
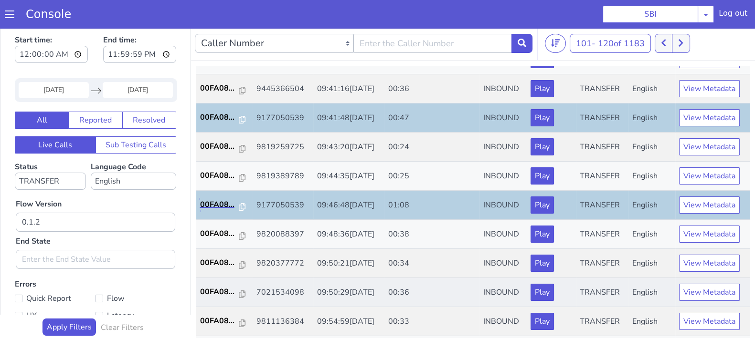
scroll to position [179, 0]
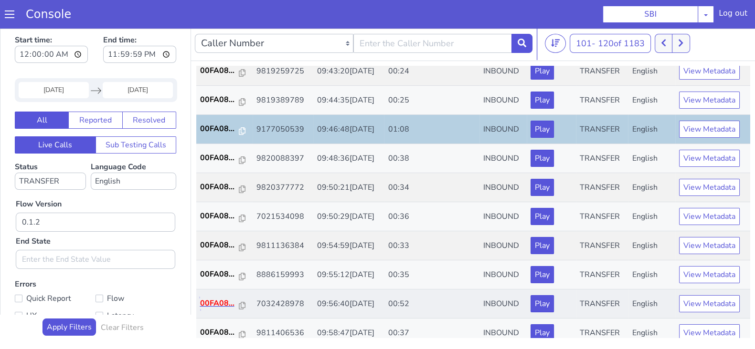
click at [224, 302] on p "00FA08..." at bounding box center [219, 303] width 39 height 11
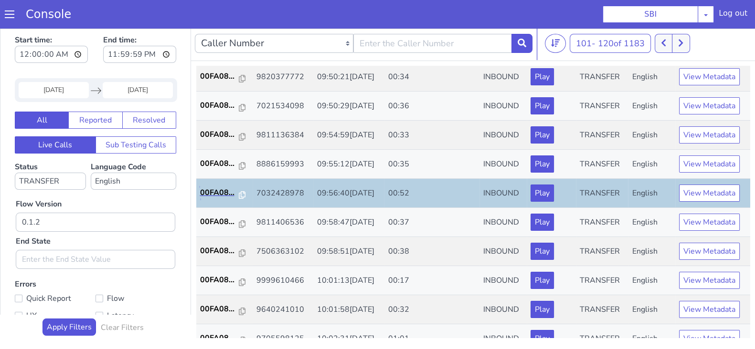
scroll to position [332, 0]
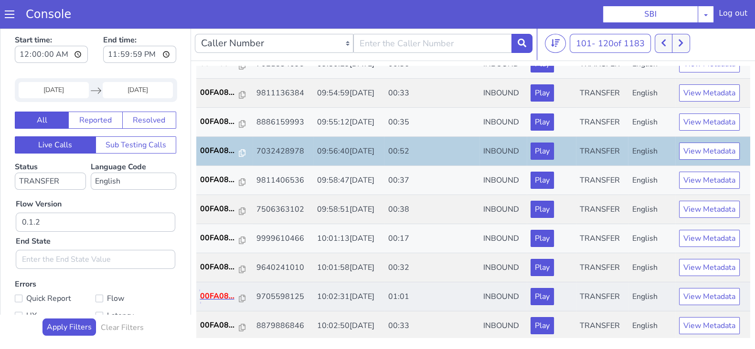
click at [211, 293] on p "00FA08..." at bounding box center [219, 296] width 39 height 11
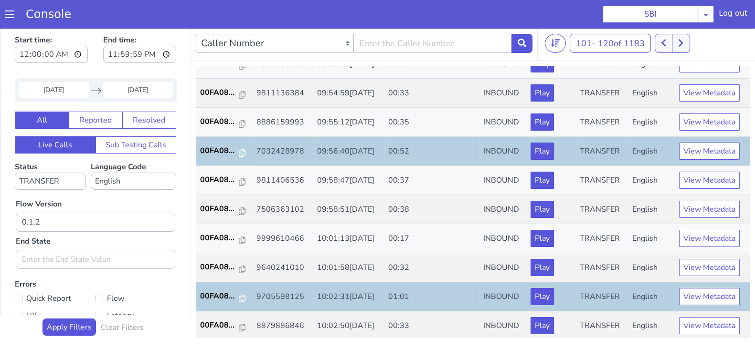
click at [57, 87] on input "07 Aug 2025" at bounding box center [54, 90] width 70 height 16
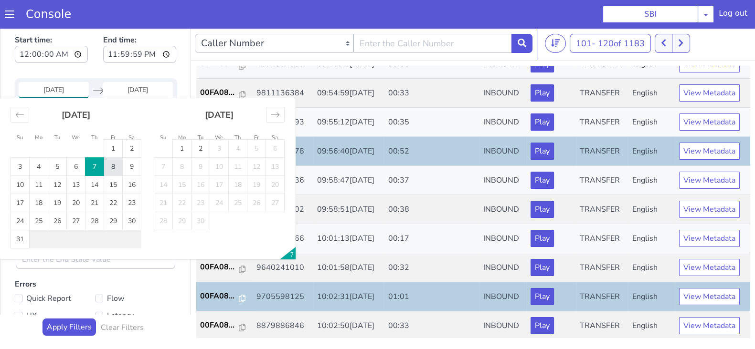
click at [110, 171] on td "8" at bounding box center [113, 167] width 19 height 18
type input "08 Aug 2025"
click at [112, 164] on td "8" at bounding box center [113, 167] width 19 height 18
type input "08 Aug 2025"
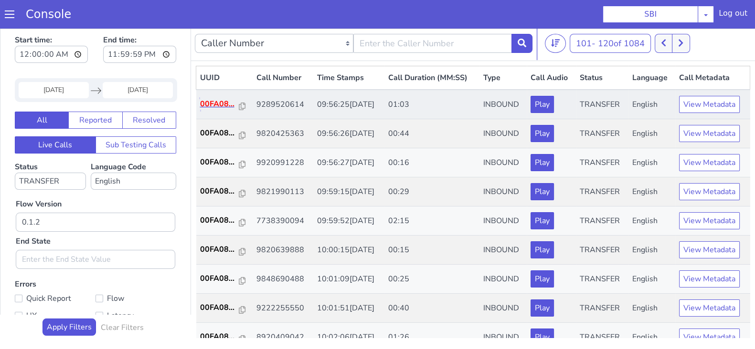
click at [204, 104] on p "00FA08..." at bounding box center [219, 103] width 39 height 11
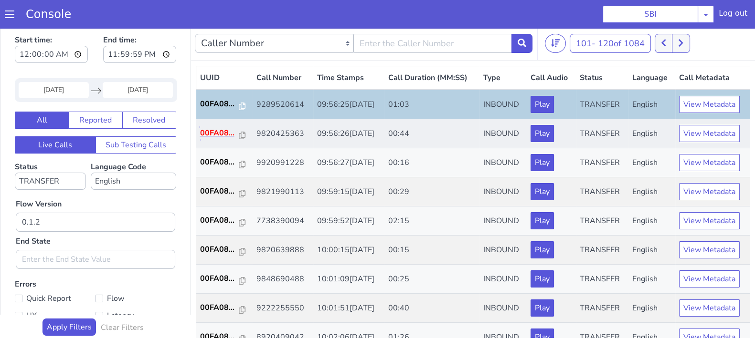
click at [209, 130] on p "00FA08..." at bounding box center [219, 132] width 39 height 11
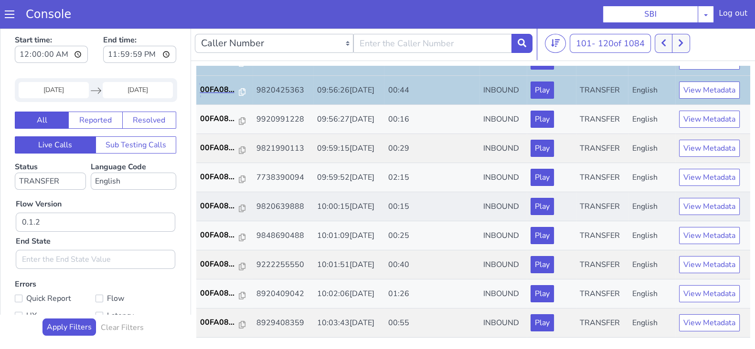
scroll to position [59, 0]
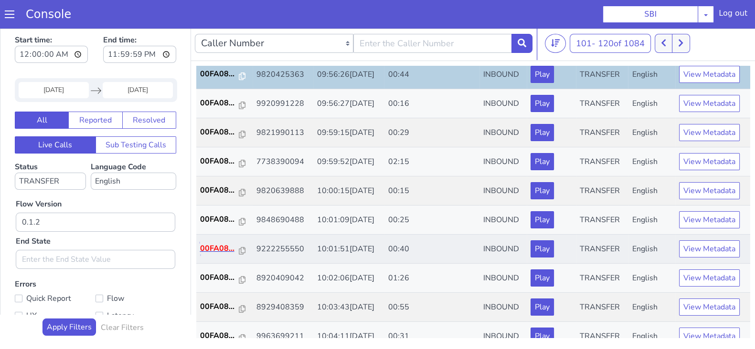
click at [220, 245] on p "00FA08..." at bounding box center [219, 248] width 39 height 11
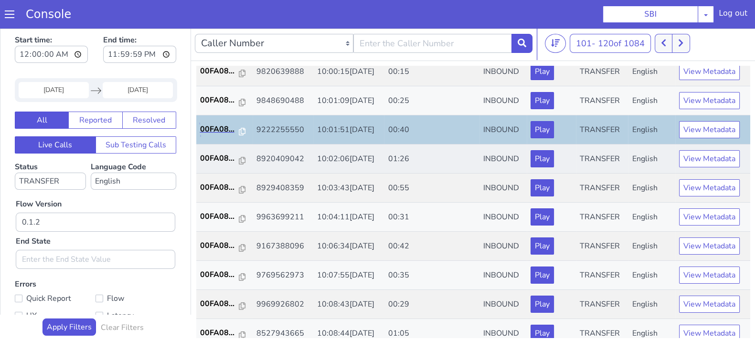
scroll to position [179, 0]
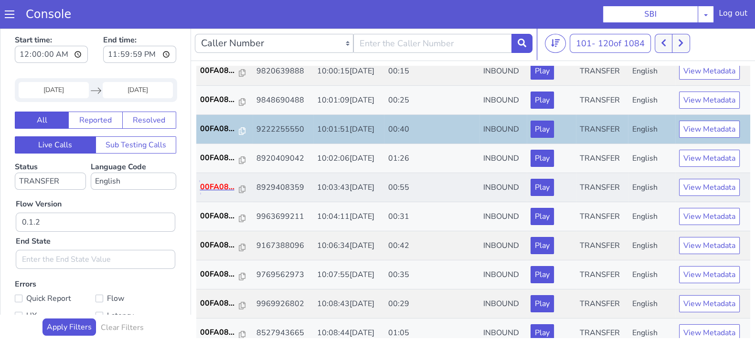
click at [222, 183] on p "00FA08..." at bounding box center [219, 186] width 39 height 11
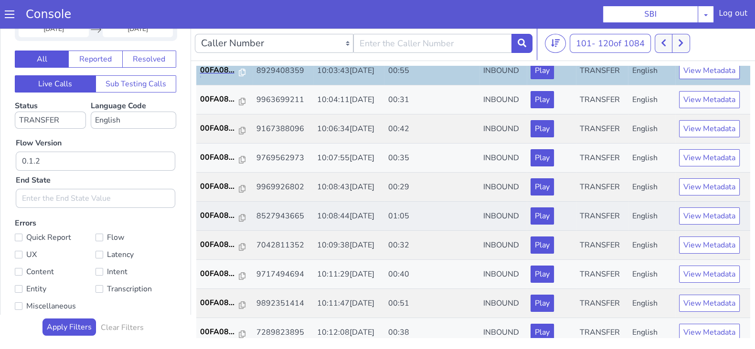
scroll to position [272, 0]
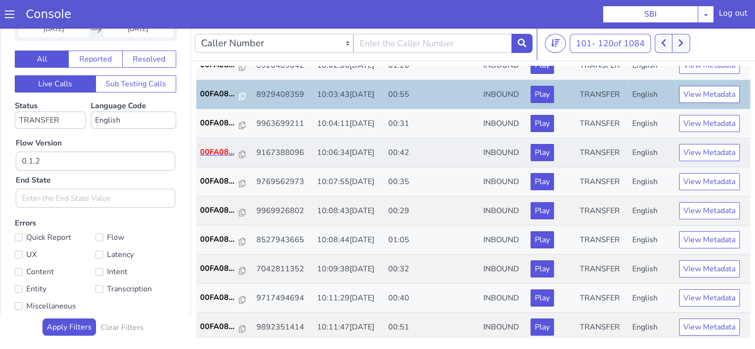
click at [207, 154] on p "00FA08..." at bounding box center [219, 152] width 39 height 11
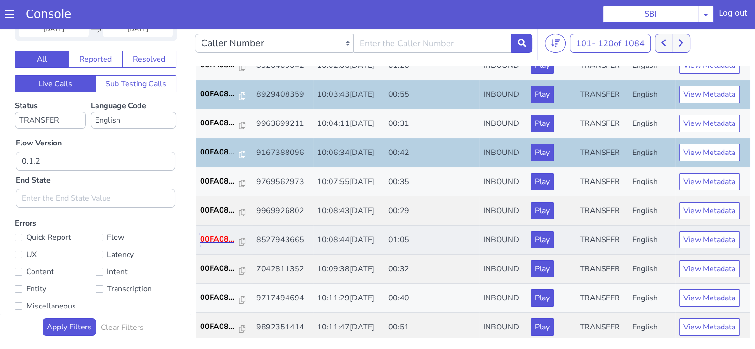
click at [205, 236] on p "00FA08..." at bounding box center [219, 239] width 39 height 11
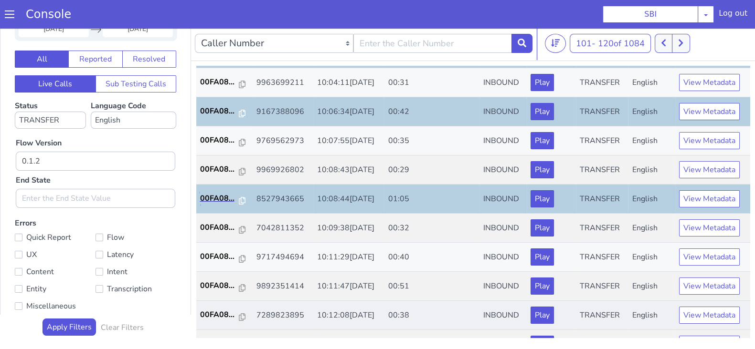
scroll to position [332, 0]
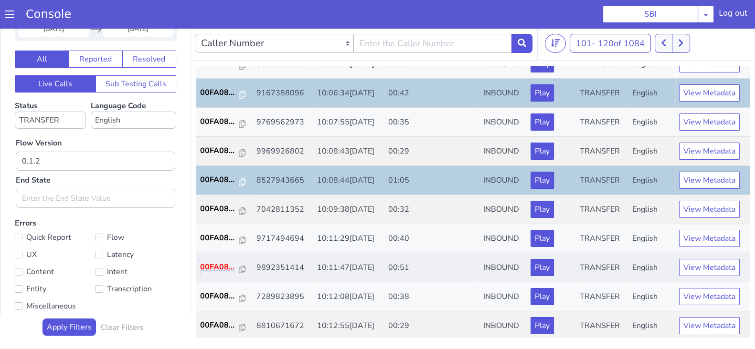
click at [210, 265] on p "00FA08..." at bounding box center [219, 267] width 39 height 11
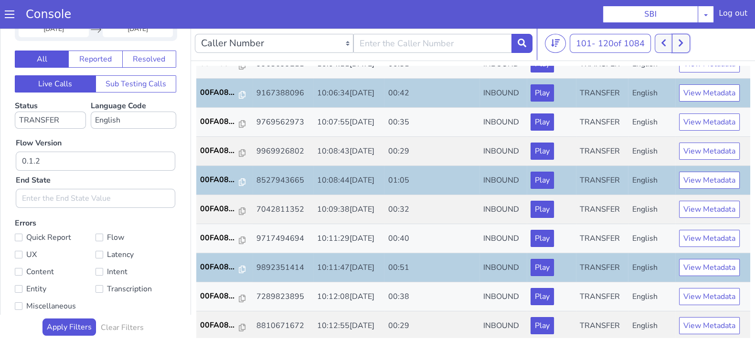
click at [683, 39] on icon at bounding box center [680, 43] width 5 height 9
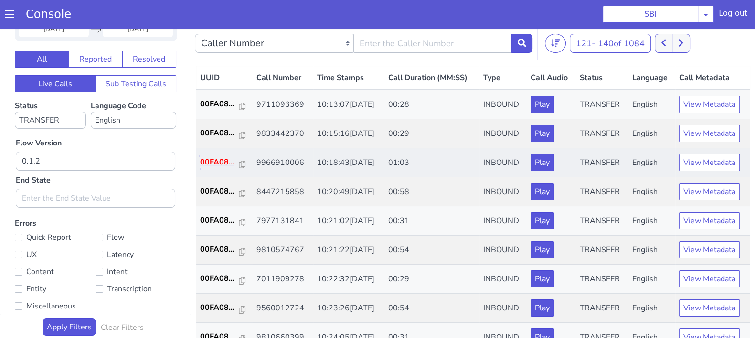
click at [225, 162] on p "00FA08..." at bounding box center [219, 162] width 39 height 11
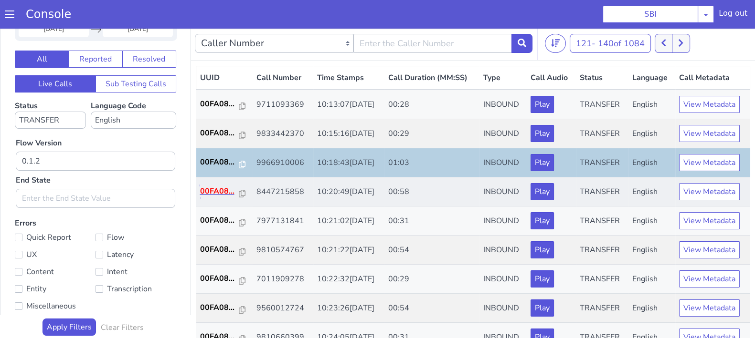
click at [214, 193] on p "00FA08..." at bounding box center [219, 191] width 39 height 11
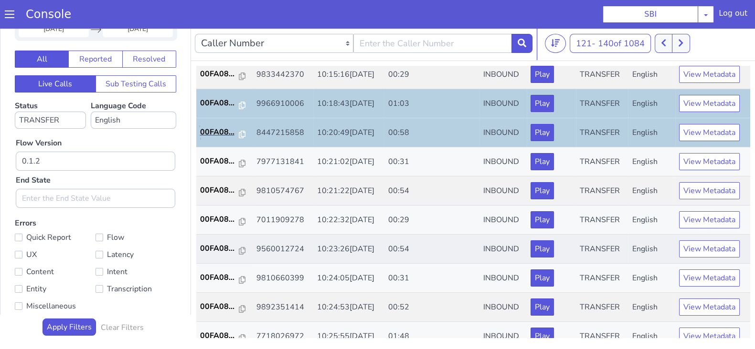
scroll to position [119, 0]
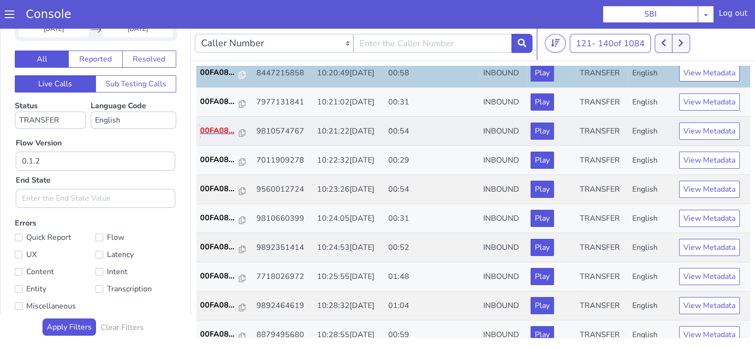
click at [219, 130] on p "00FA08..." at bounding box center [219, 130] width 39 height 11
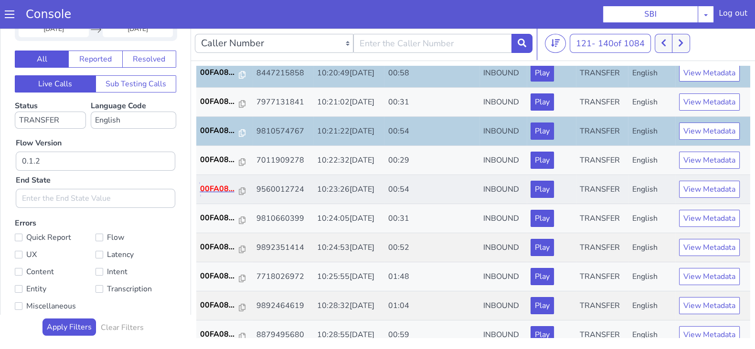
click at [210, 187] on p "00FA08..." at bounding box center [219, 188] width 39 height 11
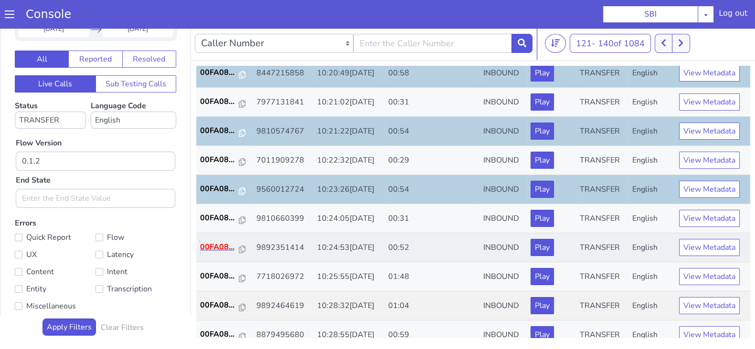
click at [221, 243] on p "00FA08..." at bounding box center [219, 247] width 39 height 11
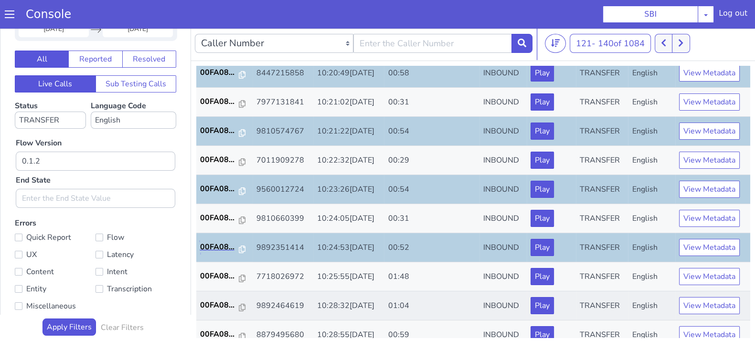
scroll to position [238, 0]
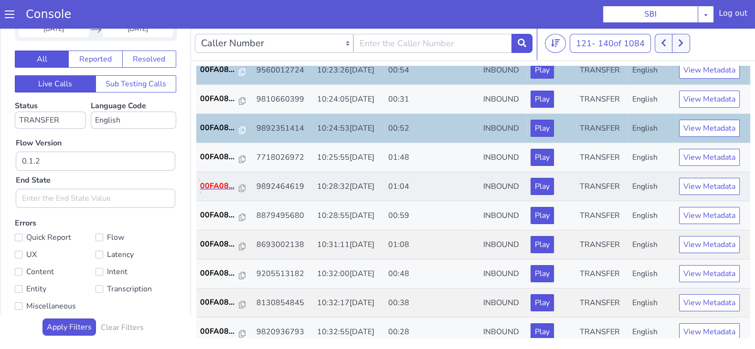
click at [218, 184] on p "00FA08..." at bounding box center [219, 185] width 39 height 11
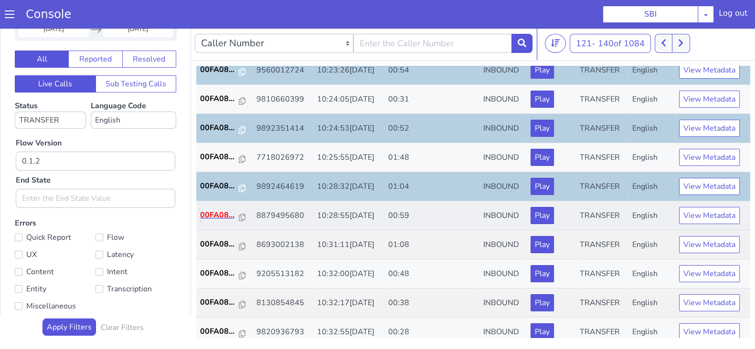
click at [217, 211] on p "00FA08..." at bounding box center [219, 215] width 39 height 11
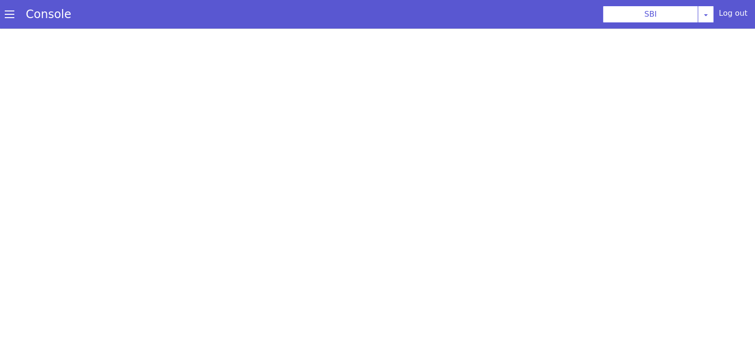
drag, startPoint x: 262, startPoint y: 6, endPoint x: 296, endPoint y: -16, distance: 40.1
click at [296, 0] on html "Console SBI AO Smith Airtel DTH Pilot Airtel POC Alice Blue NT Aliceblue Americ…" at bounding box center [377, 174] width 755 height 349
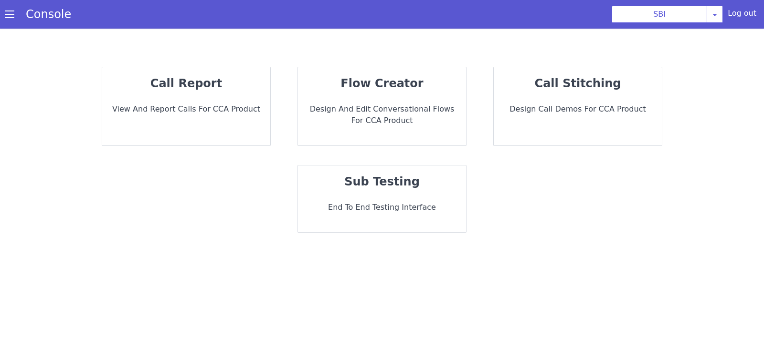
click at [180, 117] on div "call report View and report calls for CCA Product" at bounding box center [186, 106] width 168 height 78
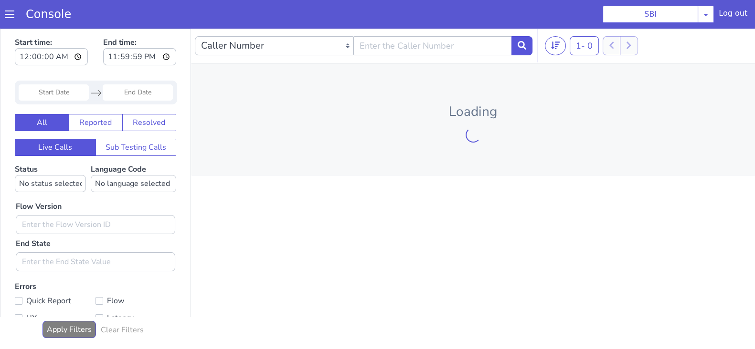
click at [61, 94] on input "Start Date" at bounding box center [54, 93] width 70 height 16
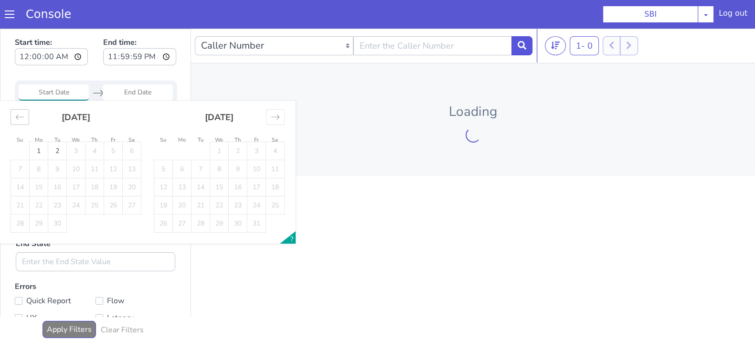
click at [21, 115] on icon "Move backward to switch to the previous month." at bounding box center [19, 117] width 9 height 9
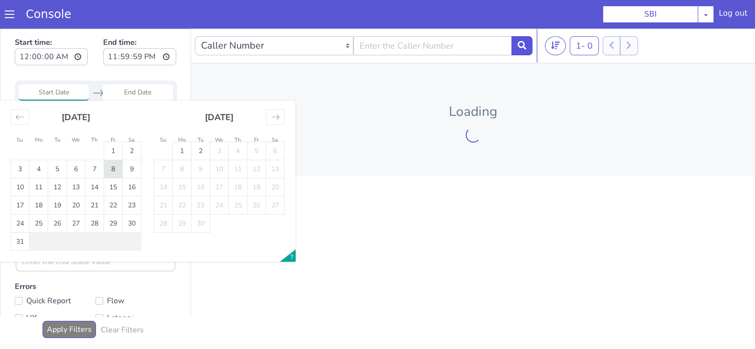
click at [116, 165] on td "8" at bounding box center [113, 169] width 19 height 18
type input "08 Aug 2025"
click at [134, 92] on input "End Date" at bounding box center [138, 93] width 70 height 16
click at [115, 165] on td "8" at bounding box center [113, 169] width 19 height 18
type input "08 Aug 2025"
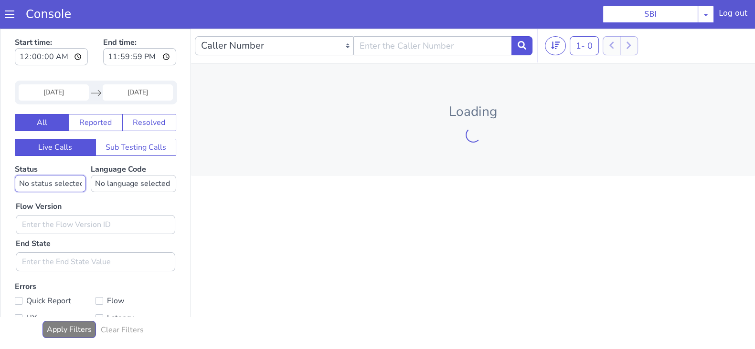
drag, startPoint x: 51, startPoint y: 183, endPoint x: 54, endPoint y: 189, distance: 6.6
click at [51, 183] on select "No status selected HANGUP USER_HANGUP TRANSFER UNKNOWN" at bounding box center [50, 183] width 71 height 17
select select "TRANSFER"
click at [15, 175] on select "No status selected HANGUP USER_HANGUP TRANSFER UNKNOWN" at bounding box center [50, 183] width 71 height 17
click at [127, 185] on select "No language selected Hindi English Tamil Telugu Kanada Marathi Malayalam Gujara…" at bounding box center [133, 183] width 85 height 17
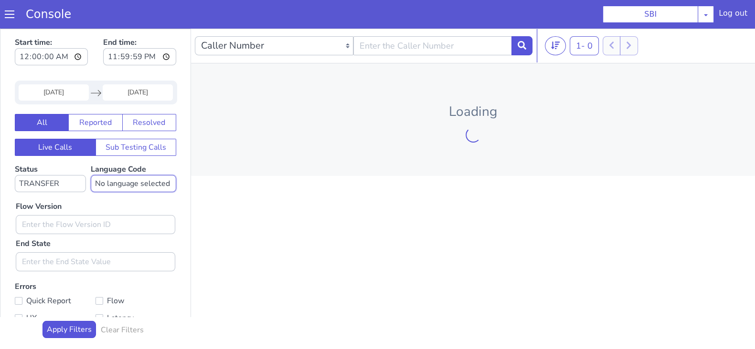
select select "en"
click at [91, 175] on select "No language selected Hindi English Tamil Telugu Kanada Marathi Malayalam Gujara…" at bounding box center [133, 183] width 85 height 17
click at [48, 225] on input "text" at bounding box center [95, 224] width 159 height 19
type input "0.1.2"
click at [528, 47] on button at bounding box center [521, 45] width 21 height 19
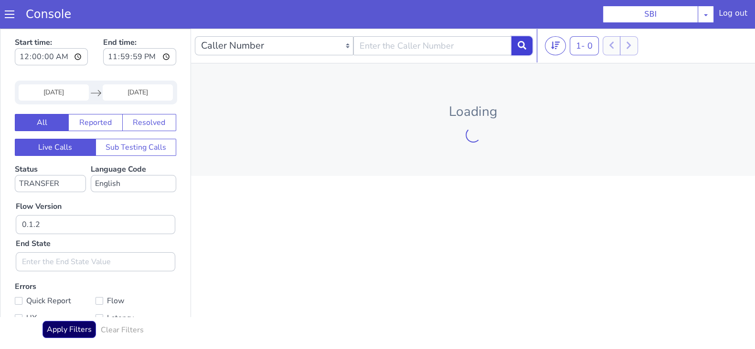
click at [522, 53] on button at bounding box center [521, 45] width 21 height 19
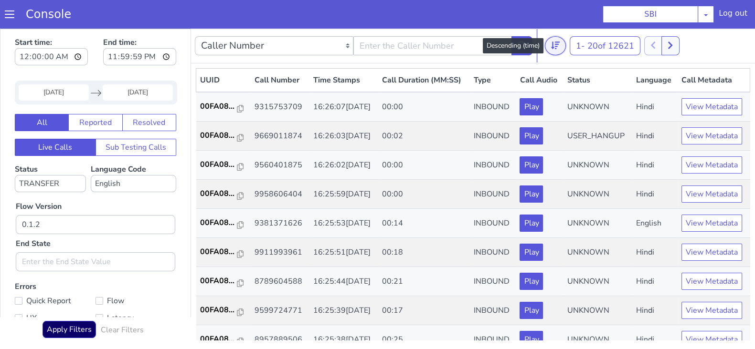
click at [555, 47] on icon at bounding box center [555, 45] width 9 height 9
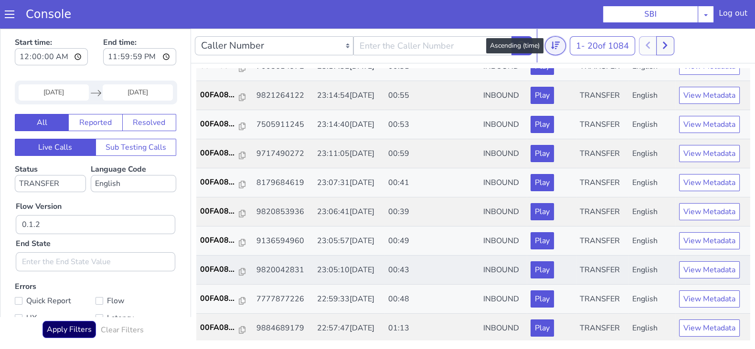
scroll to position [2, 0]
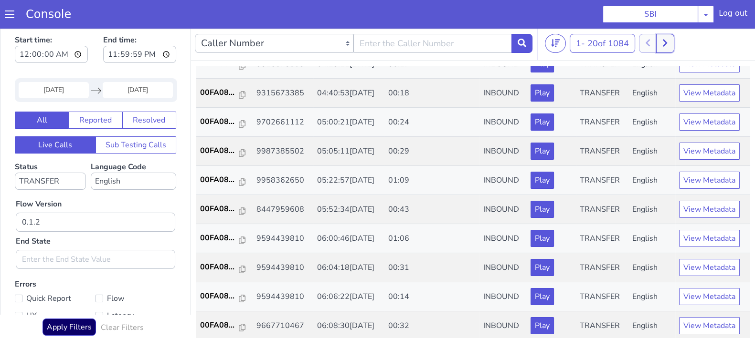
click at [662, 39] on button at bounding box center [665, 43] width 18 height 19
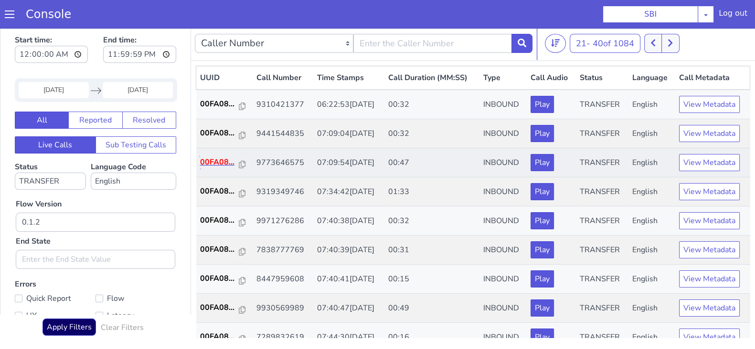
click at [224, 159] on p "00FA08..." at bounding box center [219, 162] width 39 height 11
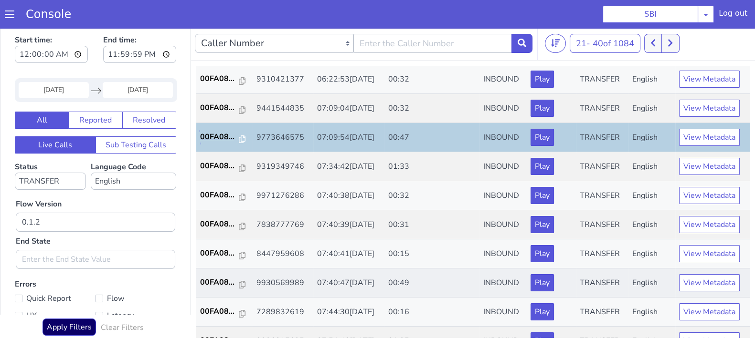
scroll to position [59, 0]
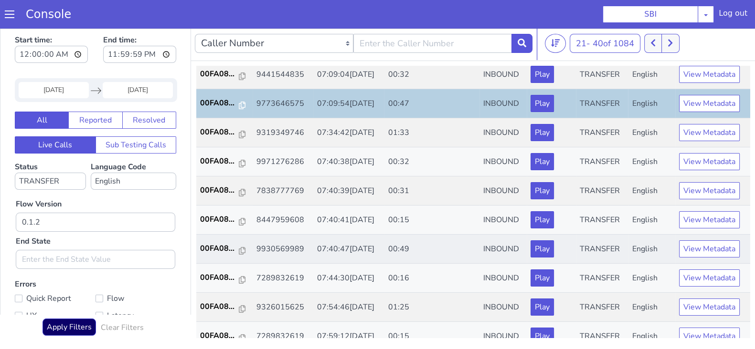
click at [216, 240] on td "00FA08..." at bounding box center [224, 249] width 56 height 29
click at [215, 253] on td "00FA08..." at bounding box center [224, 249] width 56 height 29
click at [223, 244] on p "00FA08..." at bounding box center [219, 248] width 39 height 11
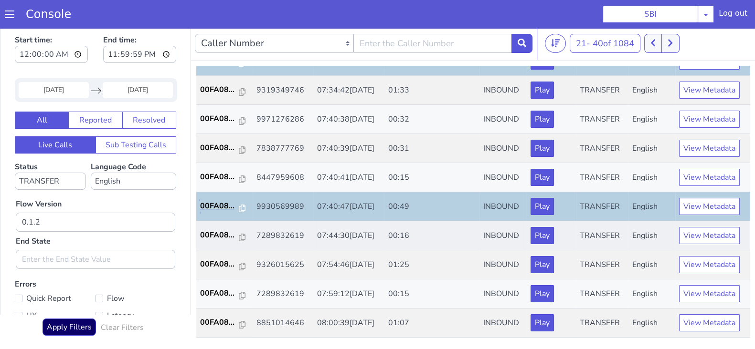
scroll to position [119, 0]
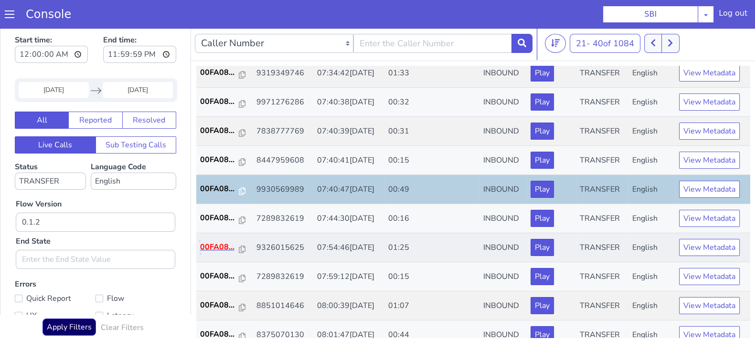
click at [224, 244] on p "00FA08..." at bounding box center [219, 247] width 39 height 11
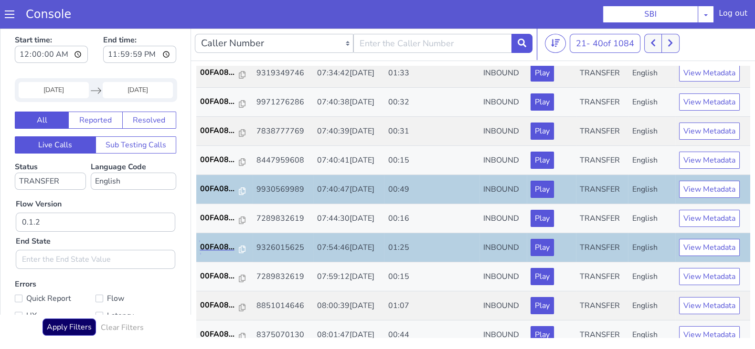
scroll to position [238, 0]
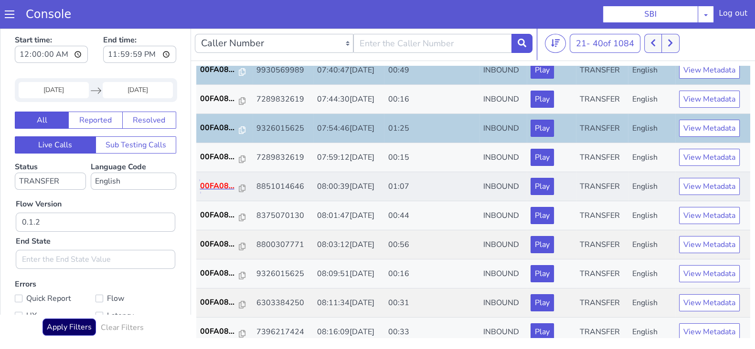
click at [212, 186] on p "00FA08..." at bounding box center [219, 185] width 39 height 11
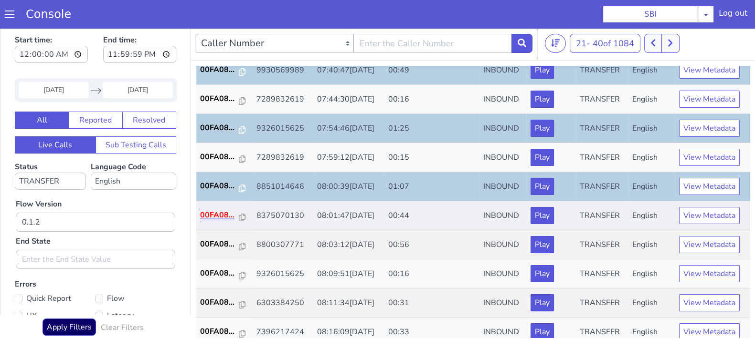
click at [214, 214] on p "00FA08..." at bounding box center [219, 215] width 39 height 11
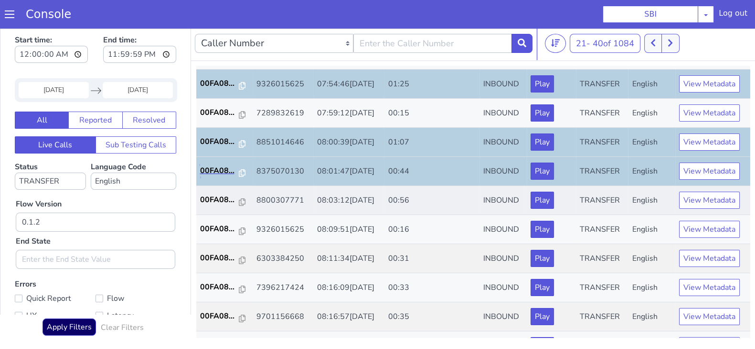
scroll to position [298, 0]
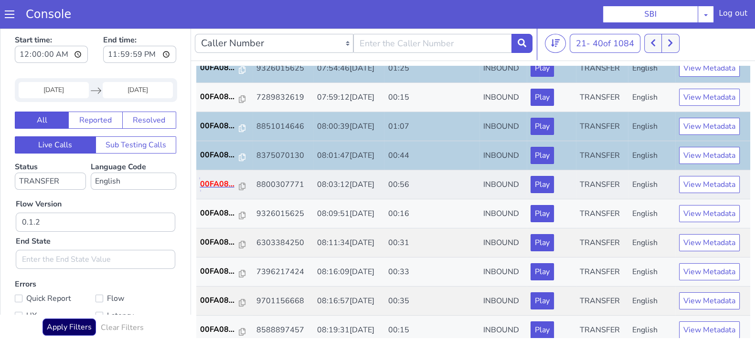
click at [222, 182] on p "00FA08..." at bounding box center [219, 184] width 39 height 11
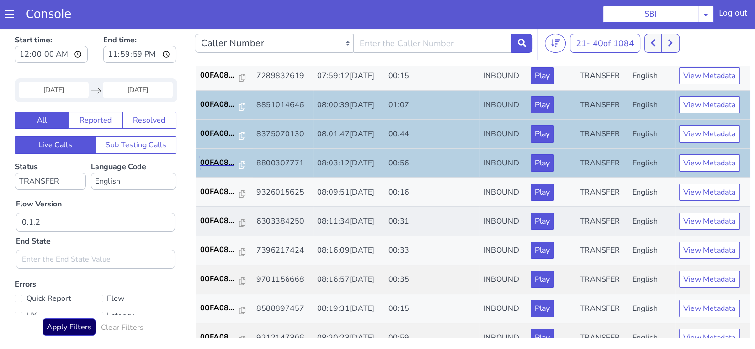
scroll to position [332, 0]
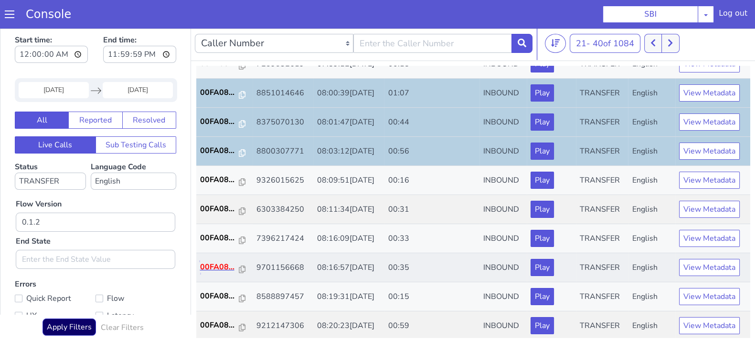
click at [214, 264] on p "00FA08..." at bounding box center [219, 267] width 39 height 11
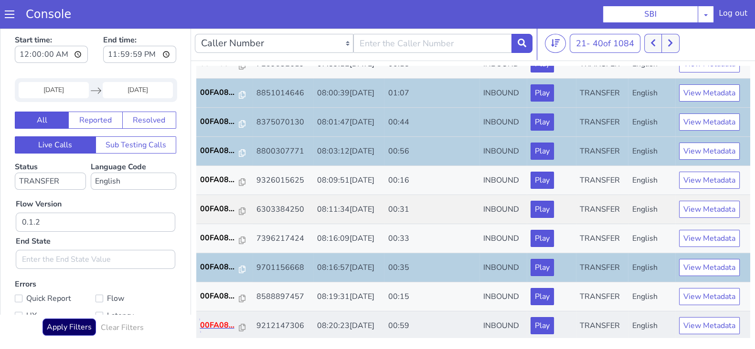
click at [202, 324] on p "00FA08..." at bounding box center [219, 325] width 39 height 11
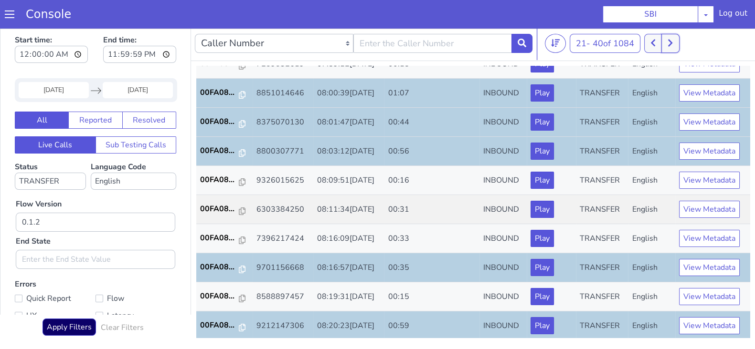
click at [669, 50] on button at bounding box center [670, 43] width 18 height 19
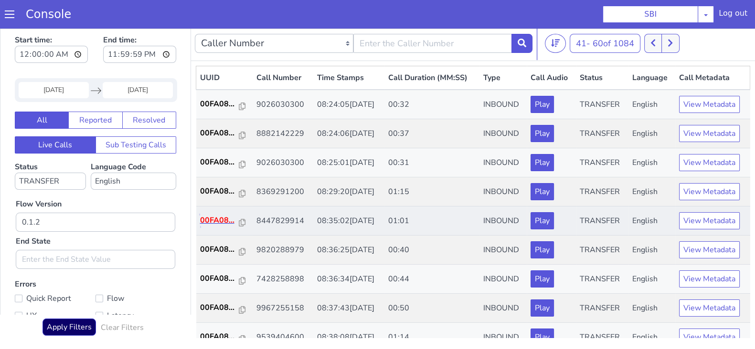
click at [227, 215] on p "00FA08..." at bounding box center [219, 220] width 39 height 11
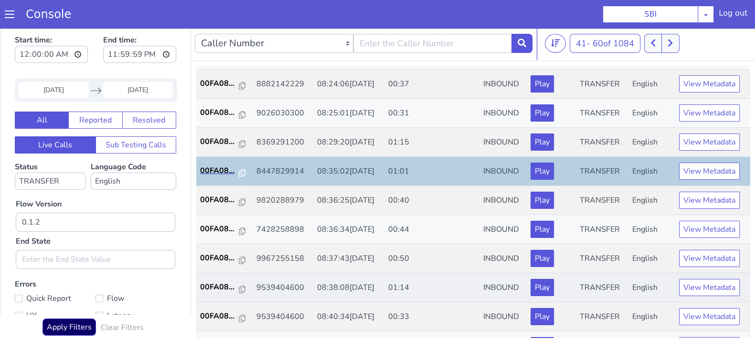
scroll to position [119, 0]
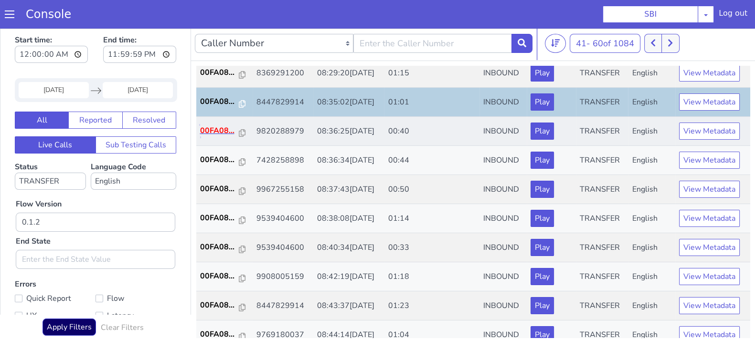
click at [212, 129] on p "00FA08..." at bounding box center [219, 130] width 39 height 11
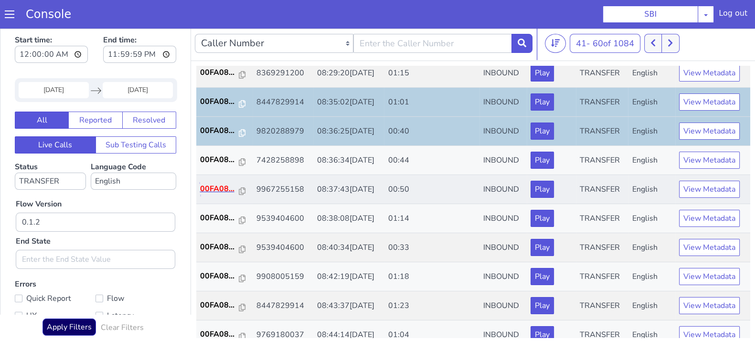
click at [222, 183] on p "00FA08..." at bounding box center [219, 188] width 39 height 11
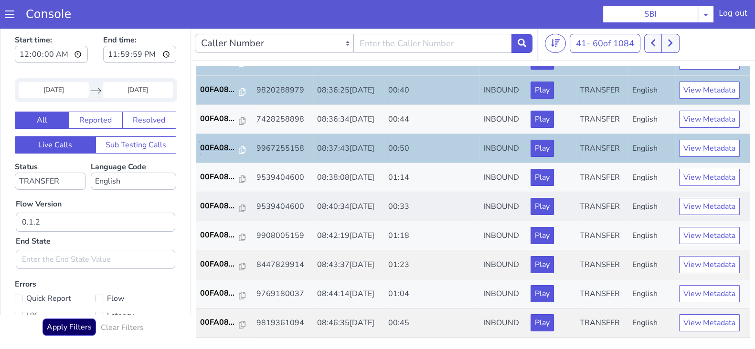
scroll to position [179, 0]
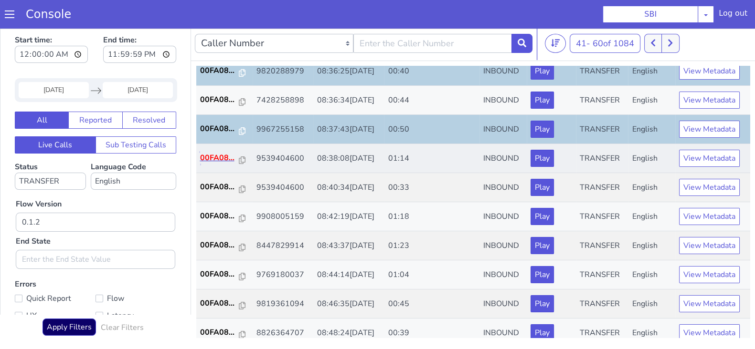
click at [201, 156] on p "00FA08..." at bounding box center [219, 157] width 39 height 11
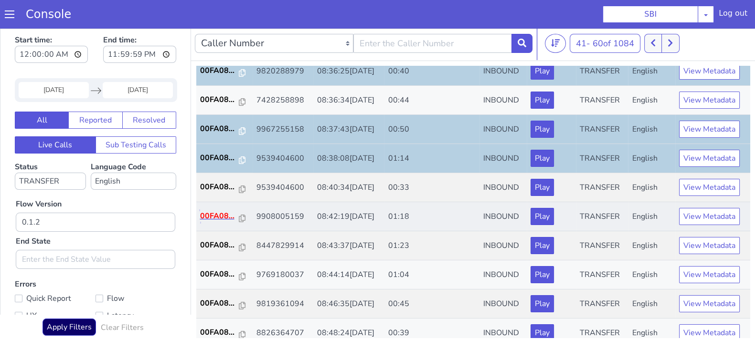
click at [217, 213] on p "00FA08..." at bounding box center [219, 216] width 39 height 11
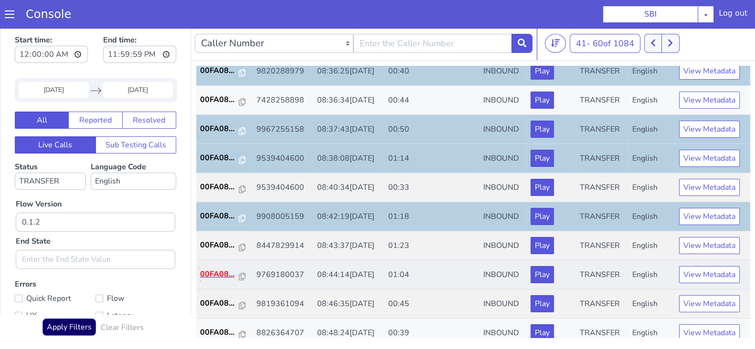
click at [217, 274] on p "00FA08..." at bounding box center [219, 274] width 39 height 11
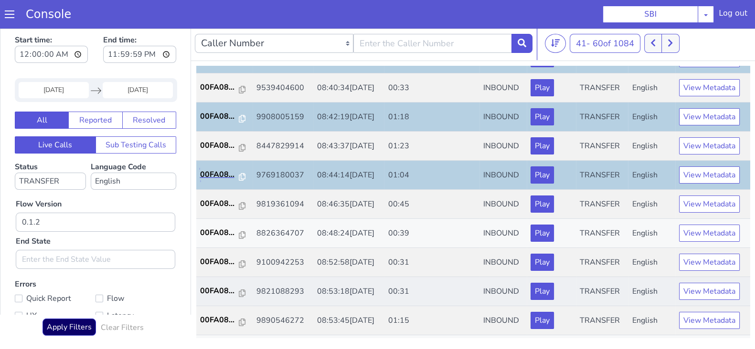
scroll to position [332, 0]
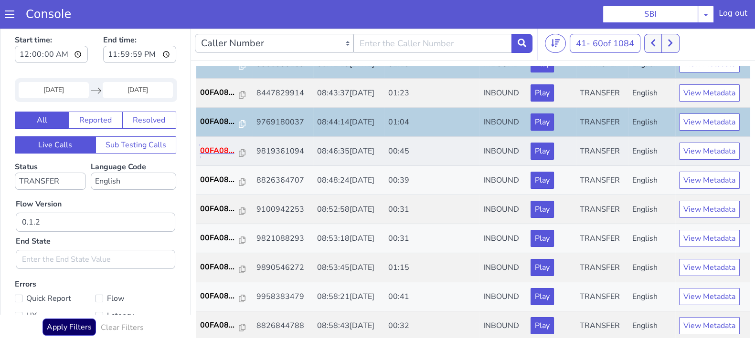
click at [220, 147] on p "00FA08..." at bounding box center [219, 150] width 39 height 11
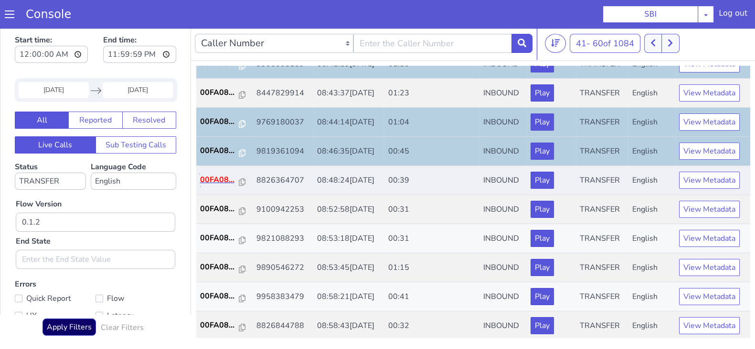
click at [211, 178] on p "00FA08..." at bounding box center [219, 179] width 39 height 11
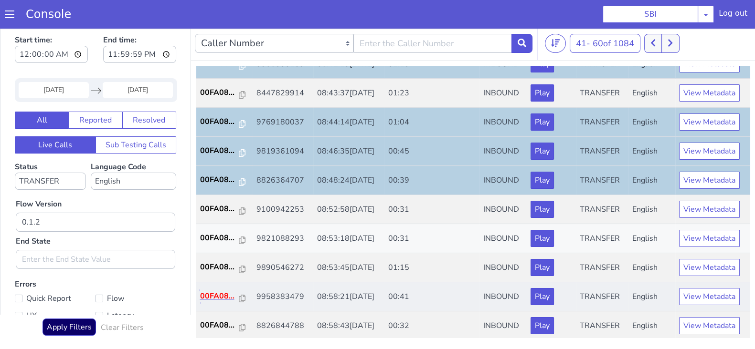
click at [203, 293] on p "00FA08..." at bounding box center [219, 296] width 39 height 11
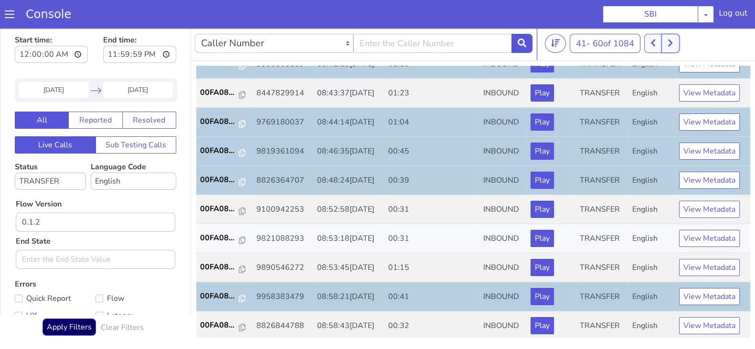
click at [676, 49] on button at bounding box center [670, 43] width 18 height 19
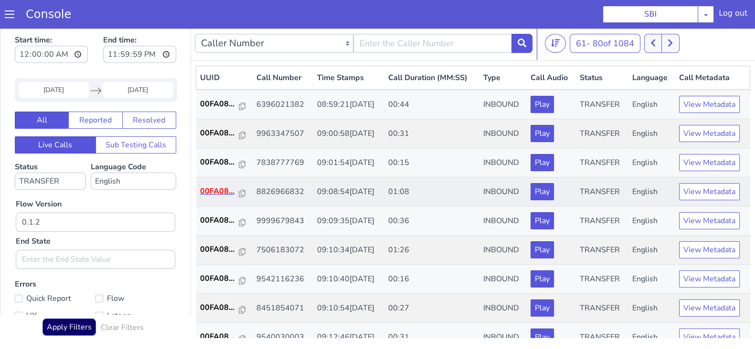
click at [220, 186] on p "00FA08..." at bounding box center [219, 191] width 39 height 11
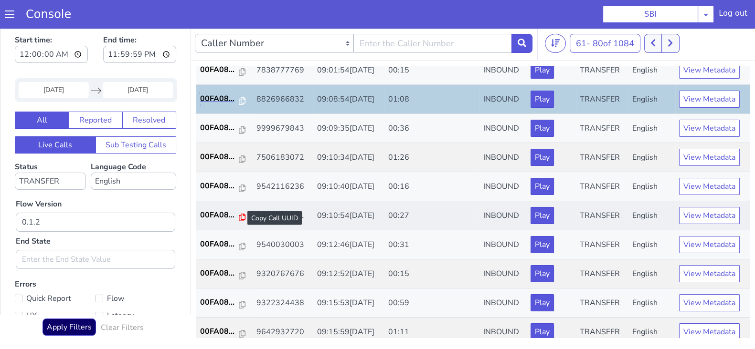
scroll to position [119, 0]
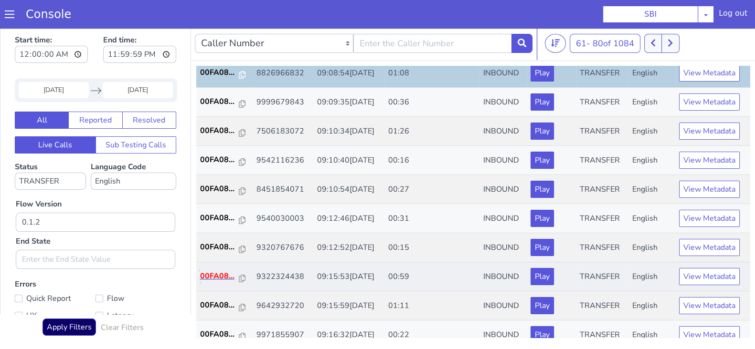
click at [205, 275] on p "00FA08..." at bounding box center [219, 276] width 39 height 11
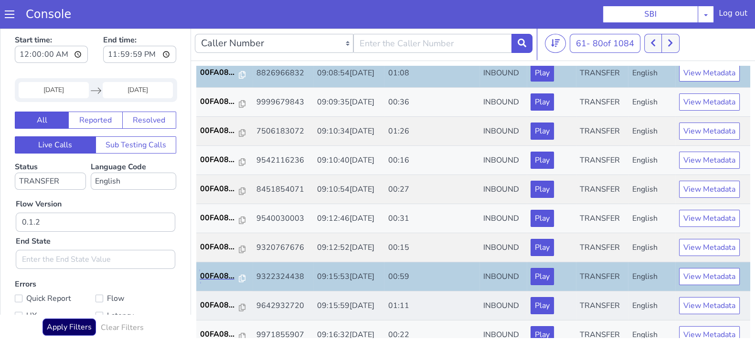
scroll to position [238, 0]
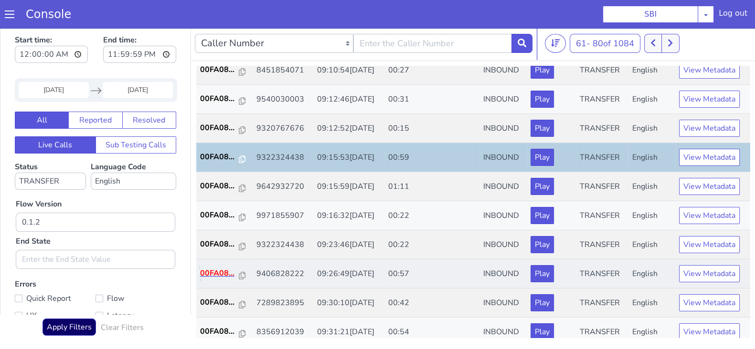
click at [218, 275] on p "00FA08..." at bounding box center [219, 273] width 39 height 11
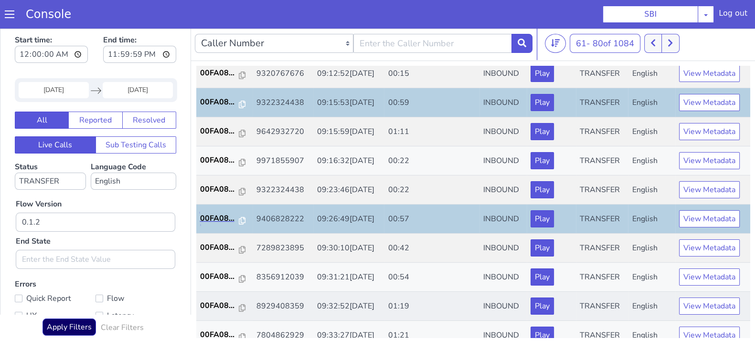
scroll to position [332, 0]
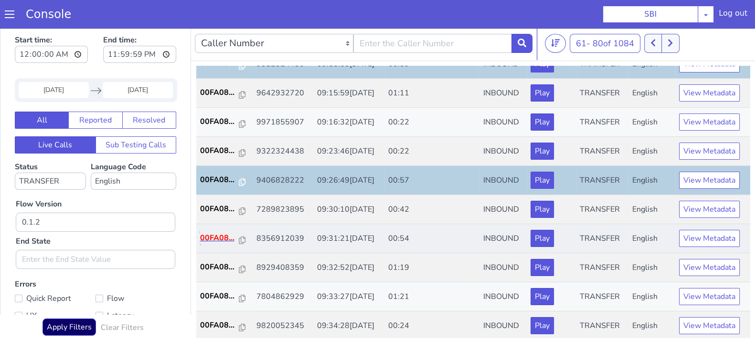
click at [217, 237] on p "00FA08..." at bounding box center [219, 238] width 39 height 11
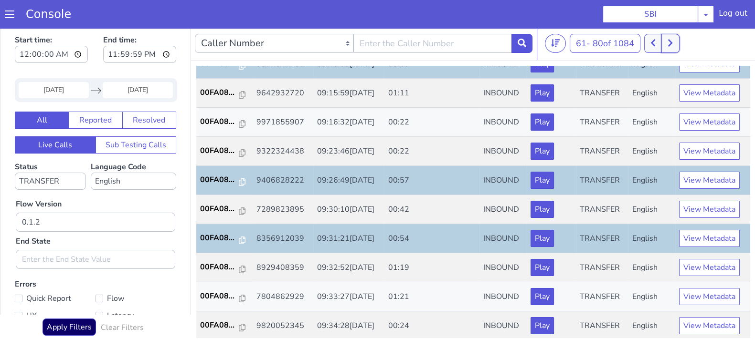
click at [671, 46] on icon at bounding box center [669, 43] width 5 height 9
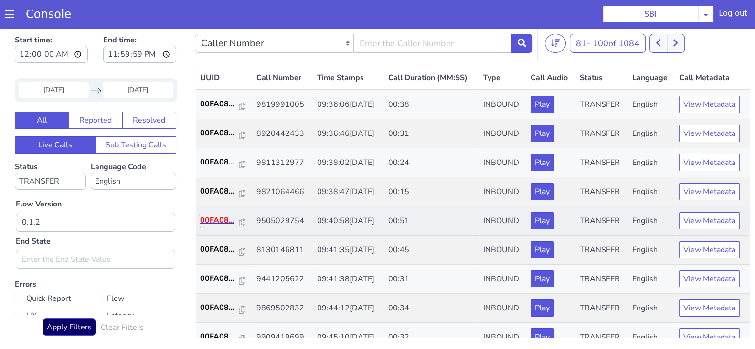
click at [216, 218] on p "00FA08..." at bounding box center [219, 220] width 39 height 11
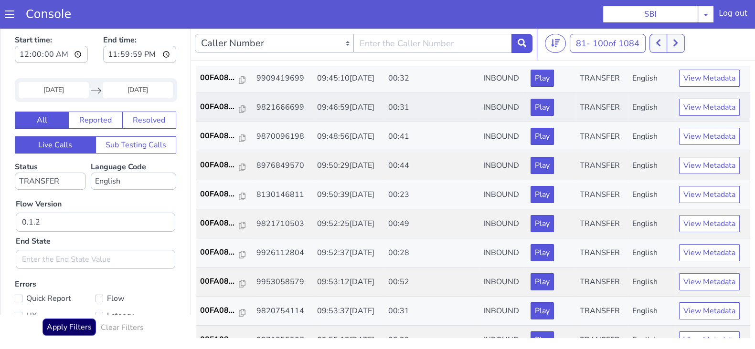
scroll to position [298, 0]
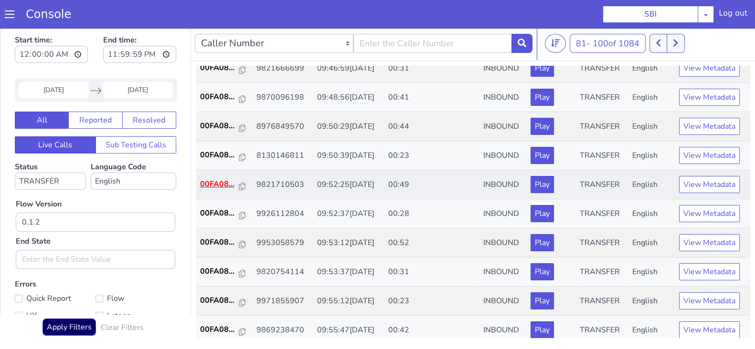
click at [213, 185] on p "00FA08..." at bounding box center [219, 184] width 39 height 11
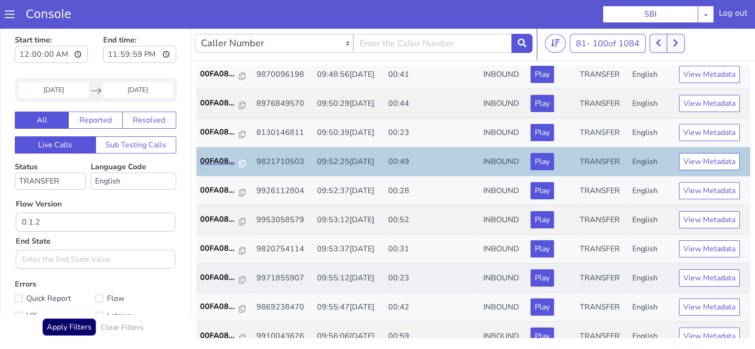
scroll to position [332, 0]
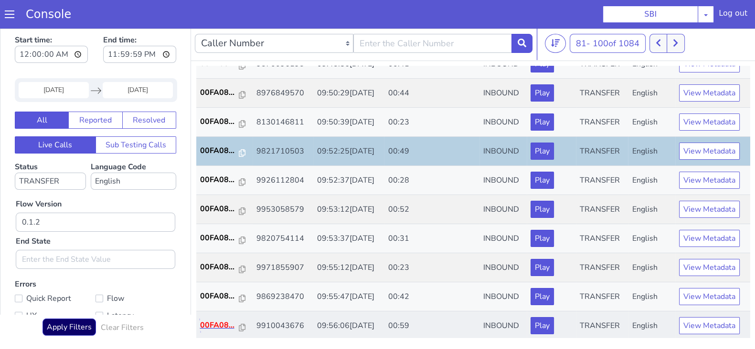
click at [212, 324] on p "00FA08..." at bounding box center [219, 325] width 39 height 11
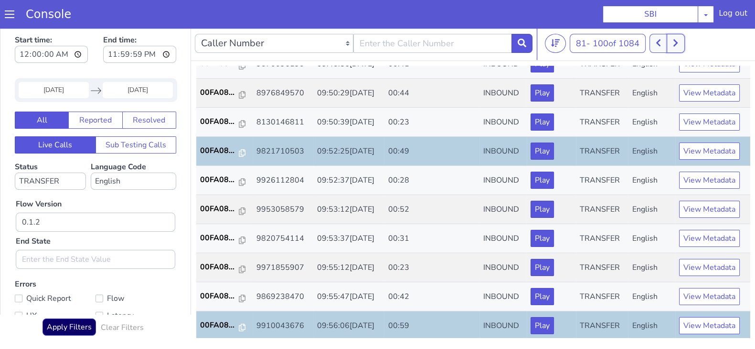
click at [674, 44] on button at bounding box center [675, 43] width 18 height 19
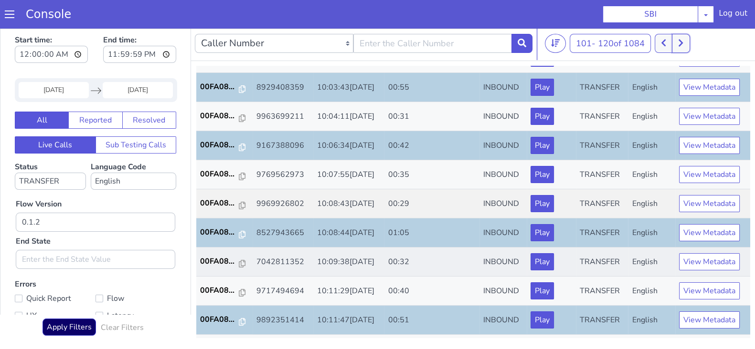
scroll to position [332, 0]
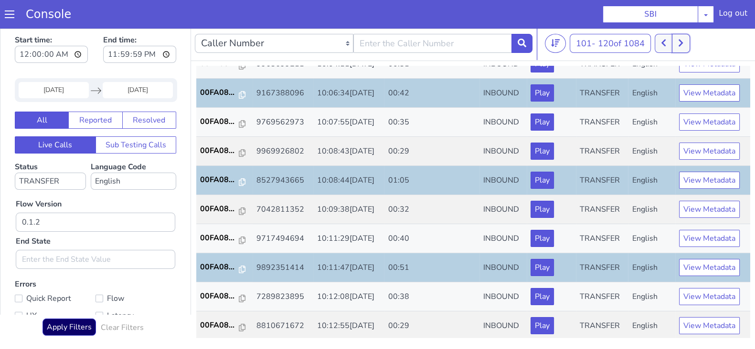
click at [676, 43] on button at bounding box center [681, 43] width 18 height 19
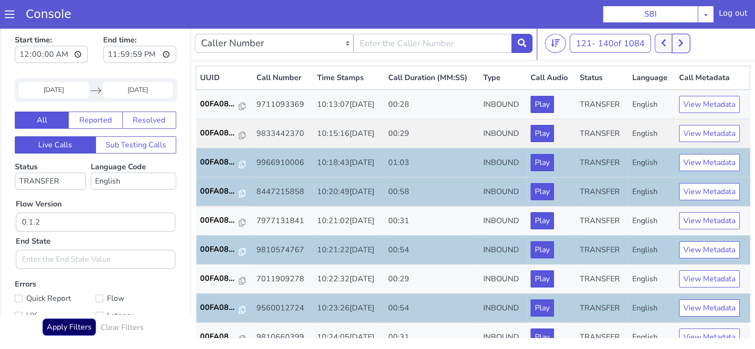
scroll to position [332, 0]
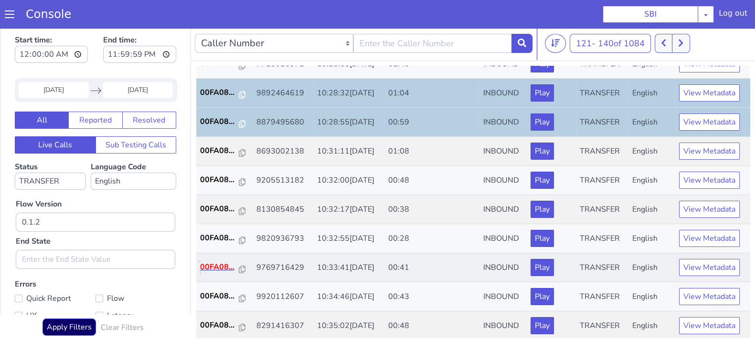
click at [211, 262] on p "00FA08..." at bounding box center [219, 267] width 39 height 11
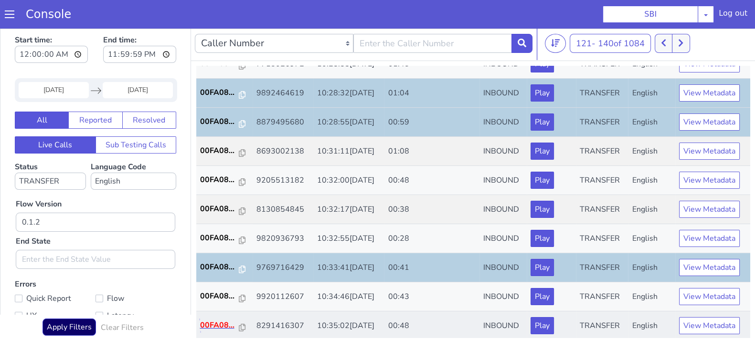
click at [215, 326] on p "00FA08..." at bounding box center [219, 325] width 39 height 11
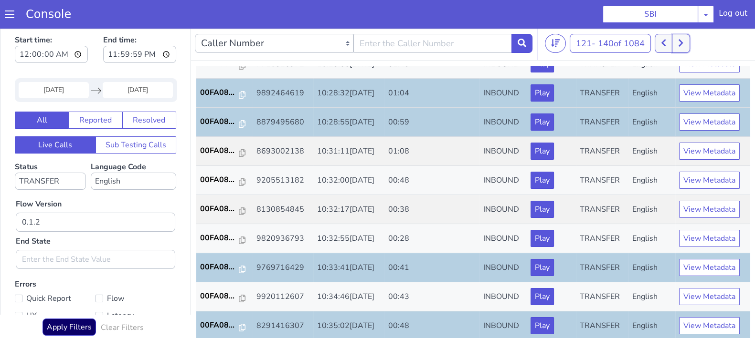
click at [681, 47] on button at bounding box center [681, 43] width 18 height 19
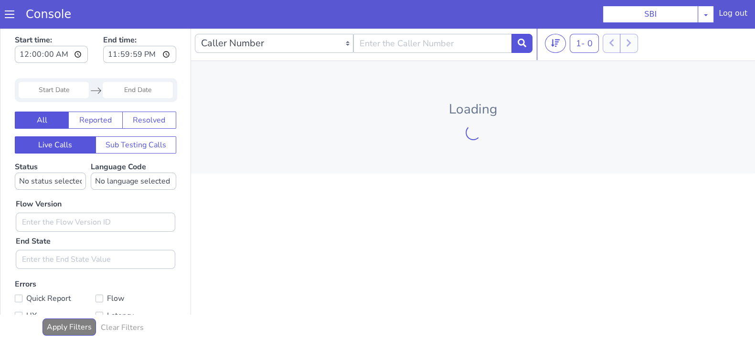
click at [59, 87] on input "Start Date" at bounding box center [54, 90] width 70 height 16
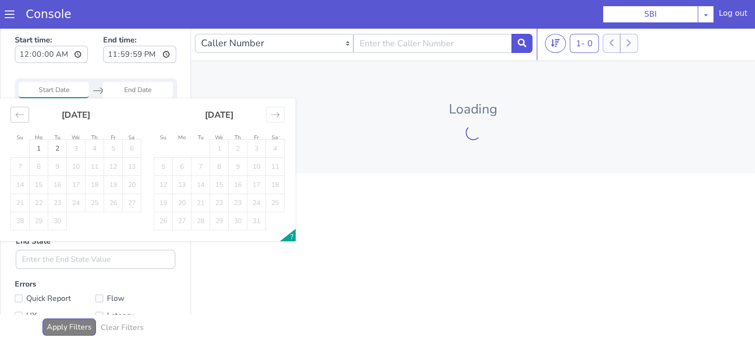
click at [13, 113] on div "Move backward to switch to the previous month." at bounding box center [20, 115] width 19 height 16
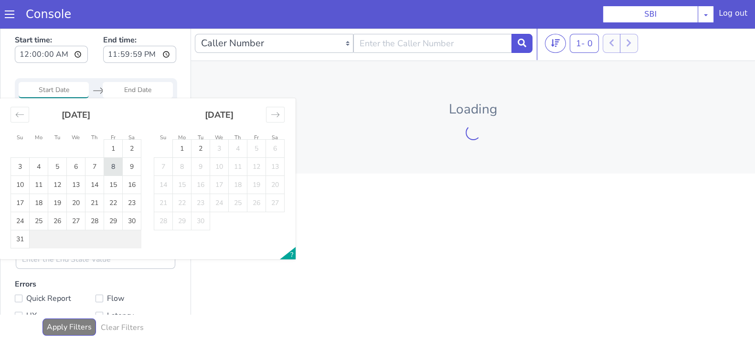
click at [117, 168] on td "8" at bounding box center [113, 167] width 19 height 18
type input "08 Aug 2025"
click at [139, 85] on input "End Date" at bounding box center [138, 90] width 70 height 16
click at [111, 168] on td "8" at bounding box center [113, 167] width 19 height 18
type input "08 Aug 2025"
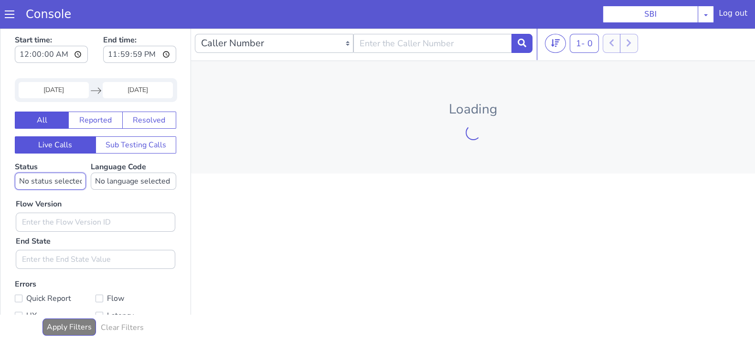
click at [45, 184] on select "No status selected HANGUP USER_HANGUP TRANSFER UNKNOWN" at bounding box center [50, 181] width 71 height 17
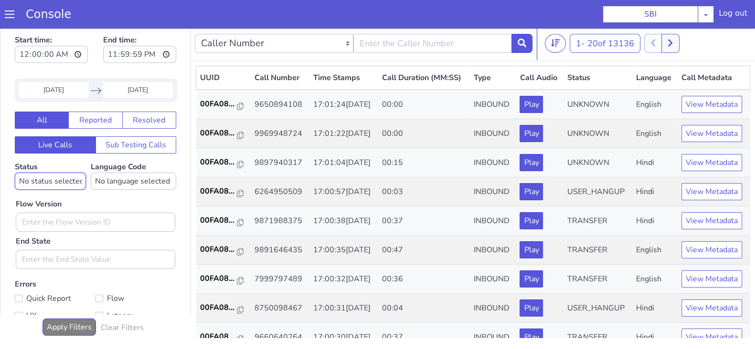
select select "TRANSFER"
click at [15, 173] on select "No status selected HANGUP USER_HANGUP TRANSFER UNKNOWN" at bounding box center [50, 181] width 71 height 17
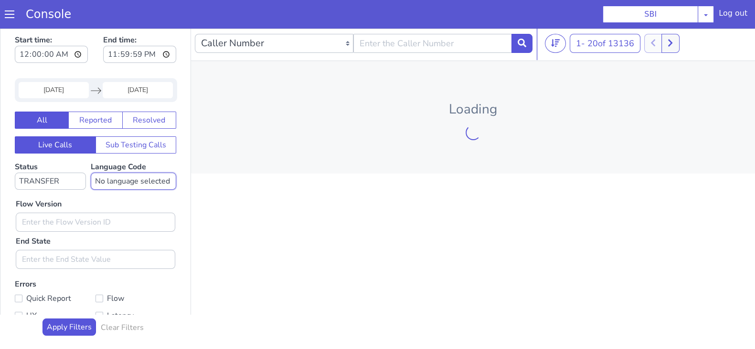
click at [122, 179] on select "No language selected Hindi English Tamil Telugu Kanada Marathi Malayalam Gujara…" at bounding box center [133, 181] width 85 height 17
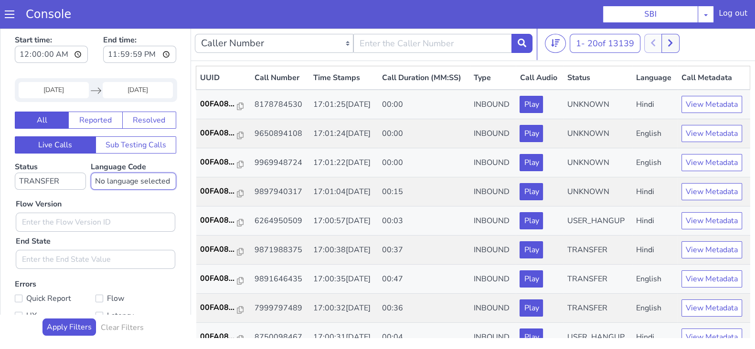
select select "en"
click at [91, 173] on select "No language selected Hindi English Tamil Telugu Kanada Marathi Malayalam Gujara…" at bounding box center [133, 181] width 85 height 17
click at [55, 225] on input "text" at bounding box center [95, 222] width 159 height 19
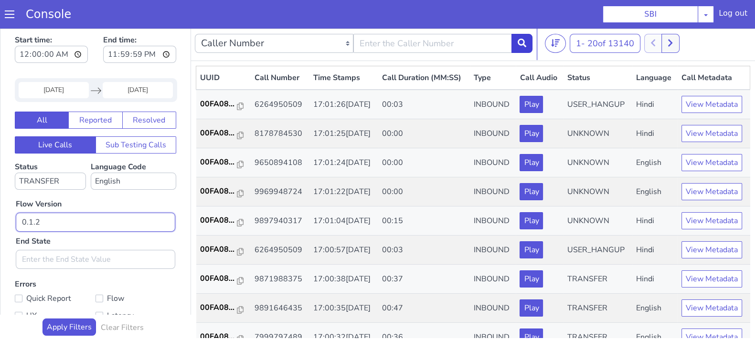
type input "0.1.2"
click at [525, 43] on icon at bounding box center [522, 43] width 9 height 9
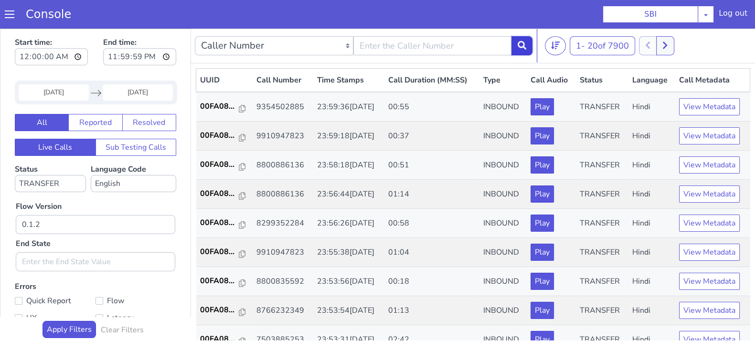
click at [520, 43] on icon at bounding box center [522, 45] width 9 height 9
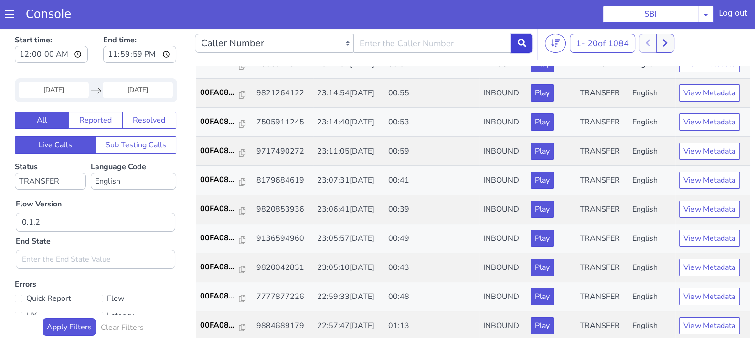
scroll to position [2, 0]
click at [665, 44] on icon at bounding box center [664, 43] width 5 height 9
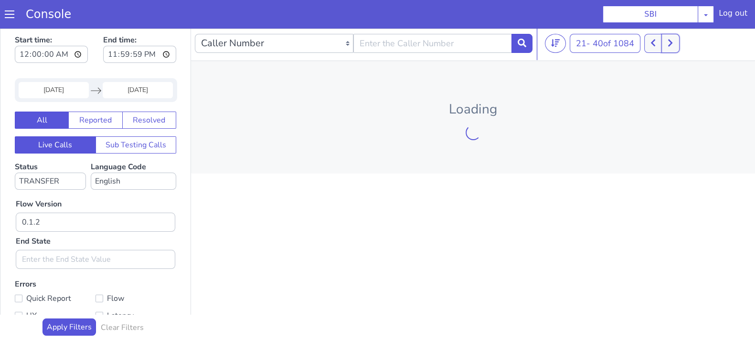
click at [669, 42] on icon at bounding box center [669, 43] width 5 height 9
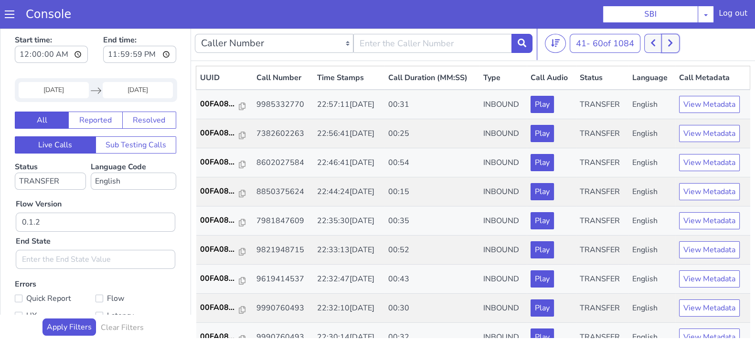
click at [669, 42] on icon at bounding box center [669, 43] width 5 height 9
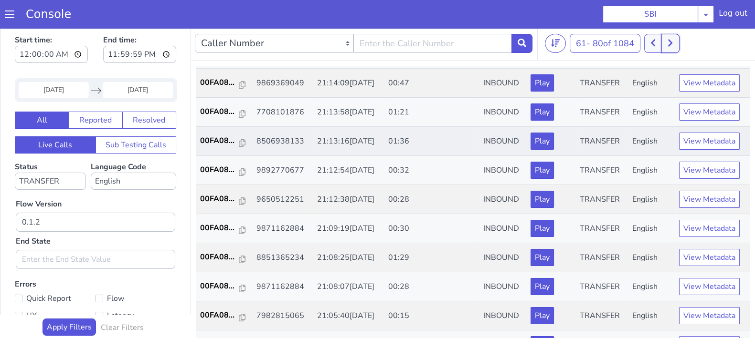
scroll to position [272, 0]
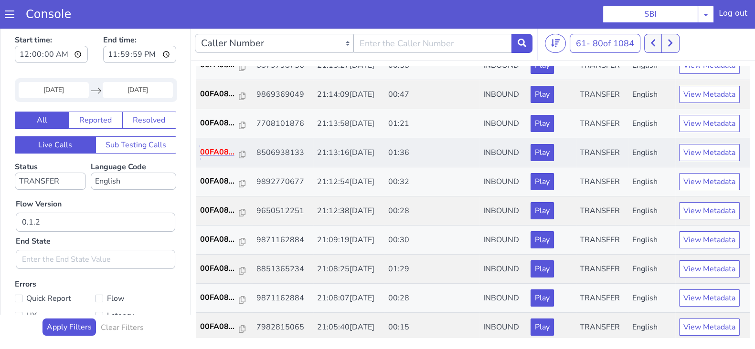
click at [224, 150] on p "00FA08..." at bounding box center [219, 152] width 39 height 11
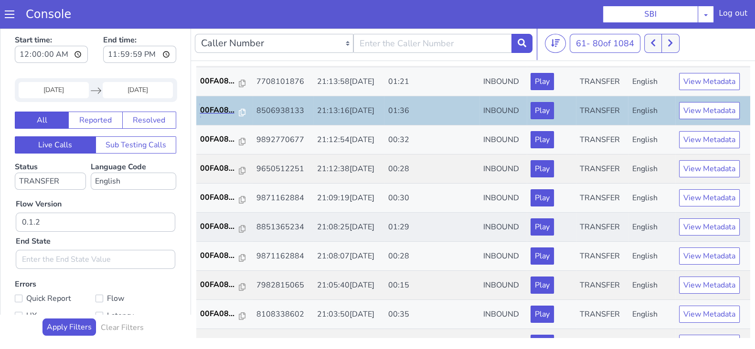
scroll to position [332, 0]
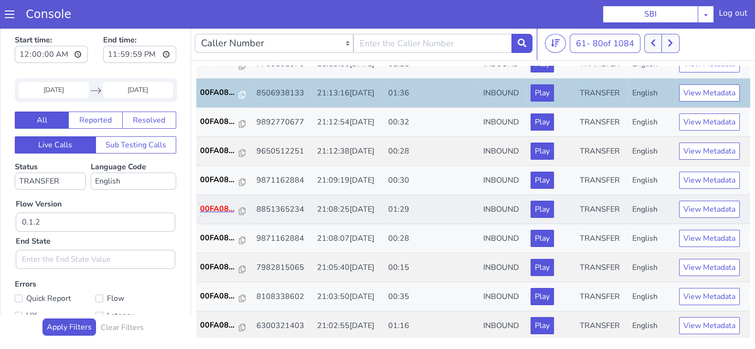
click at [219, 210] on p "00FA08..." at bounding box center [219, 208] width 39 height 11
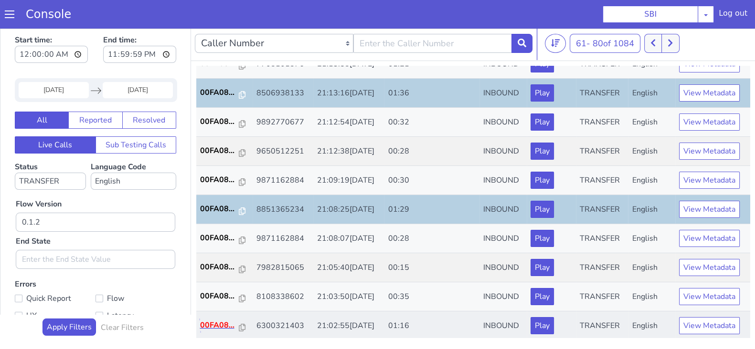
click at [201, 321] on p "00FA08..." at bounding box center [219, 325] width 39 height 11
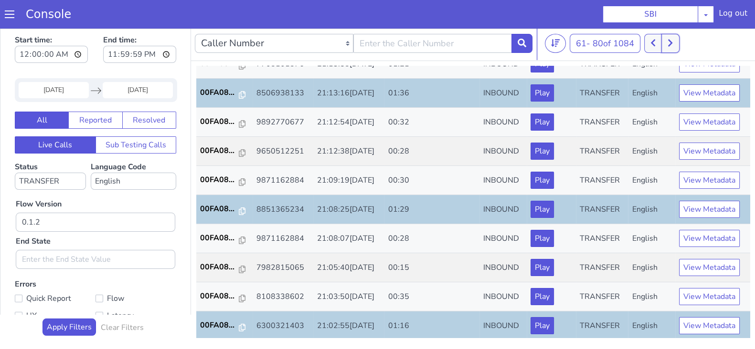
click at [666, 42] on button at bounding box center [670, 43] width 18 height 19
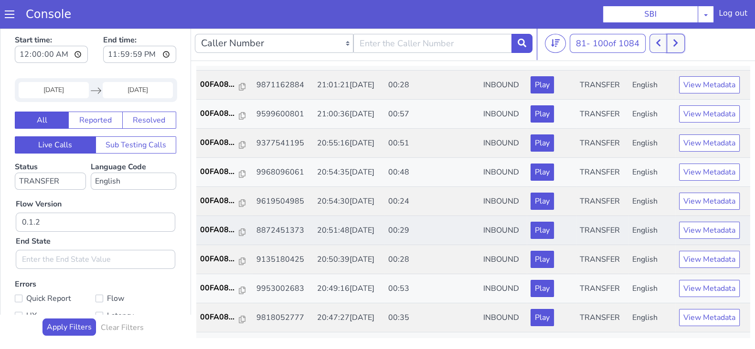
scroll to position [59, 0]
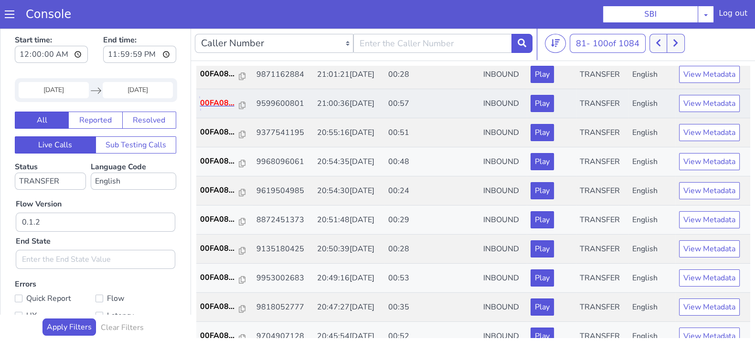
click at [210, 105] on p "00FA08..." at bounding box center [219, 102] width 39 height 11
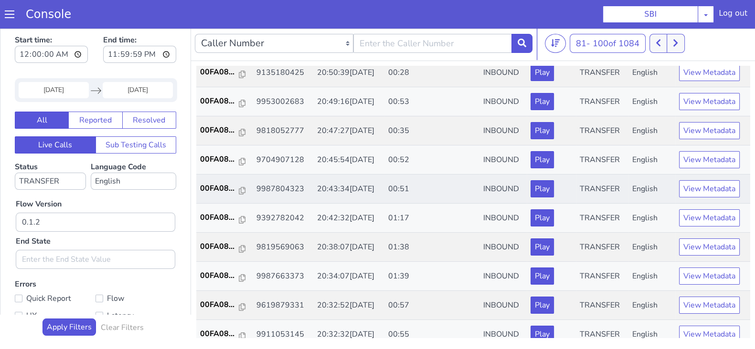
scroll to position [238, 0]
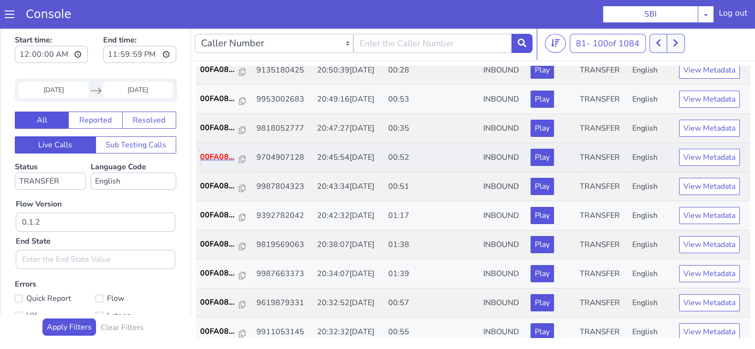
click at [210, 154] on p "00FA08..." at bounding box center [219, 156] width 39 height 11
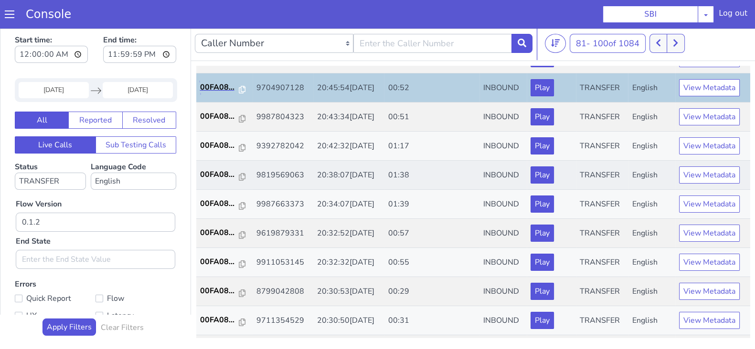
scroll to position [332, 0]
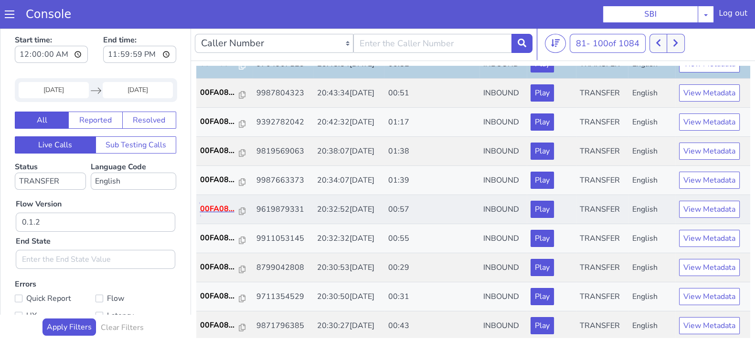
click at [221, 205] on p "00FA08..." at bounding box center [219, 208] width 39 height 11
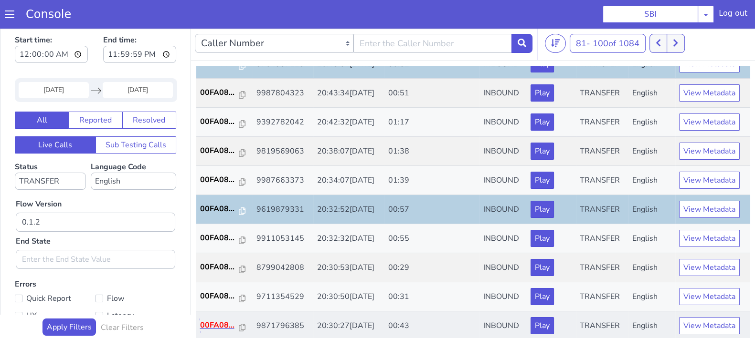
click at [220, 324] on p "00FA08..." at bounding box center [219, 325] width 39 height 11
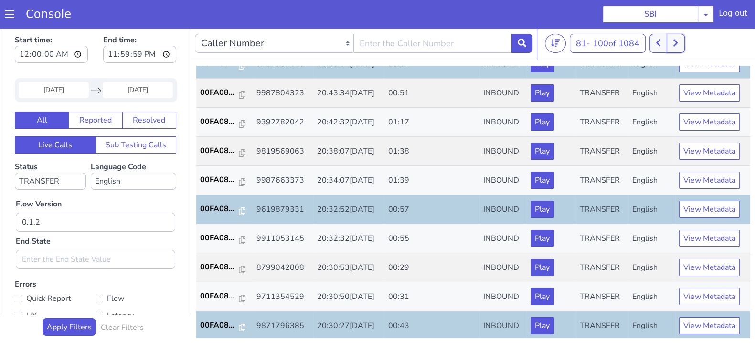
click at [676, 40] on icon at bounding box center [675, 43] width 4 height 7
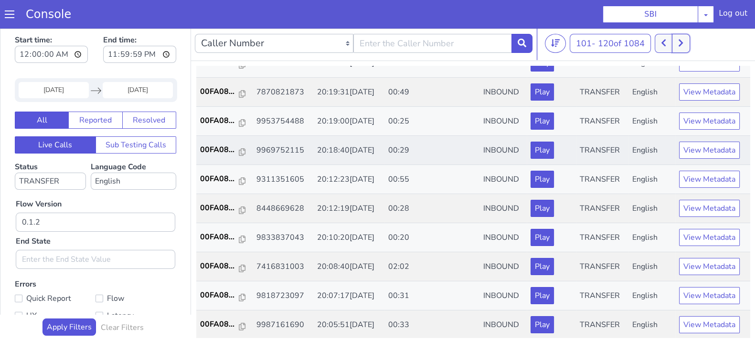
scroll to position [238, 0]
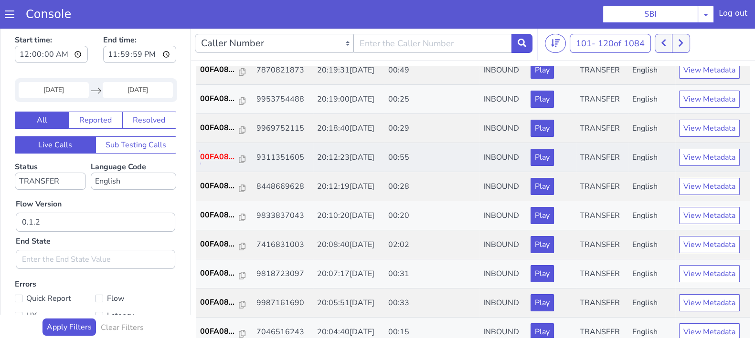
click at [214, 157] on p "00FA08..." at bounding box center [219, 156] width 39 height 11
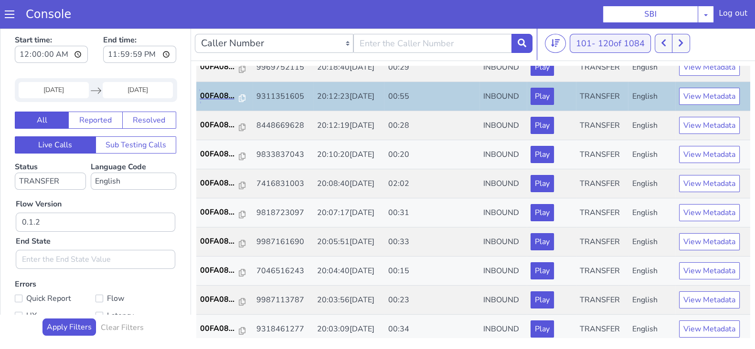
scroll to position [332, 0]
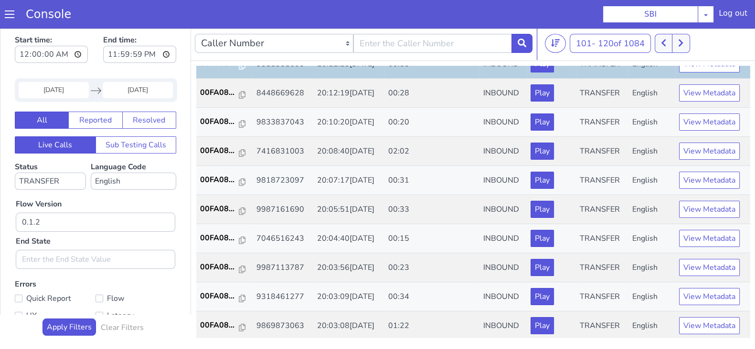
click at [693, 35] on div "101 - 120 of 1084 20 50 100" at bounding box center [648, 43] width 206 height 19
click at [686, 39] on button at bounding box center [681, 43] width 18 height 19
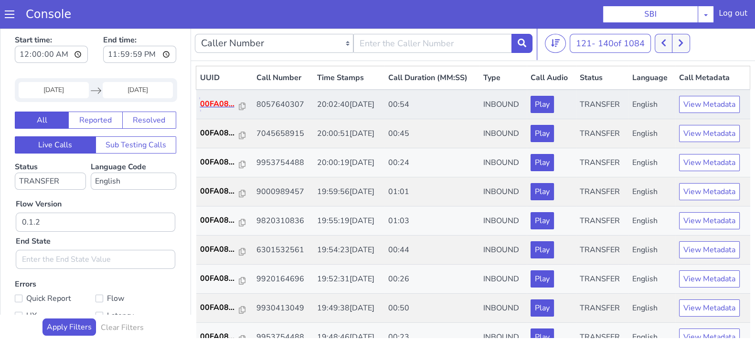
click at [207, 99] on p "00FA08..." at bounding box center [219, 103] width 39 height 11
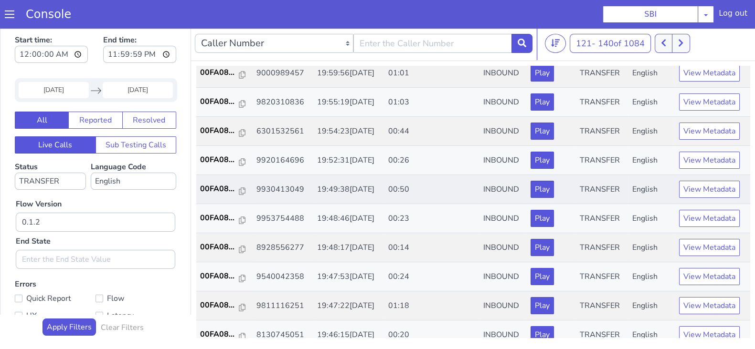
scroll to position [119, 0]
click at [223, 183] on p "00FA08..." at bounding box center [219, 188] width 39 height 11
